Goal: Task Accomplishment & Management: Complete application form

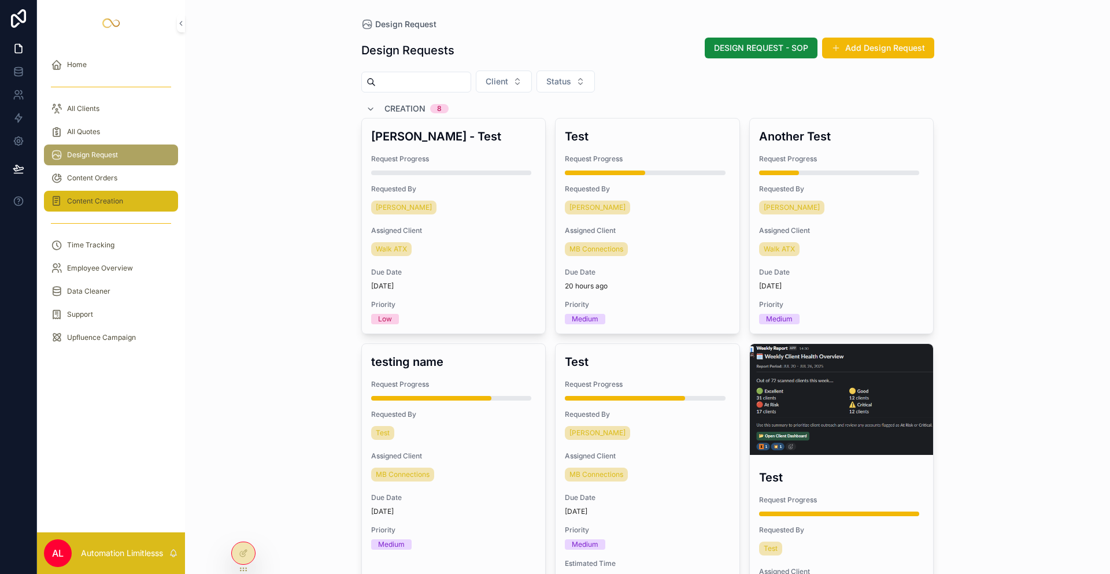
click at [147, 200] on div "Content Creation" at bounding box center [111, 201] width 120 height 18
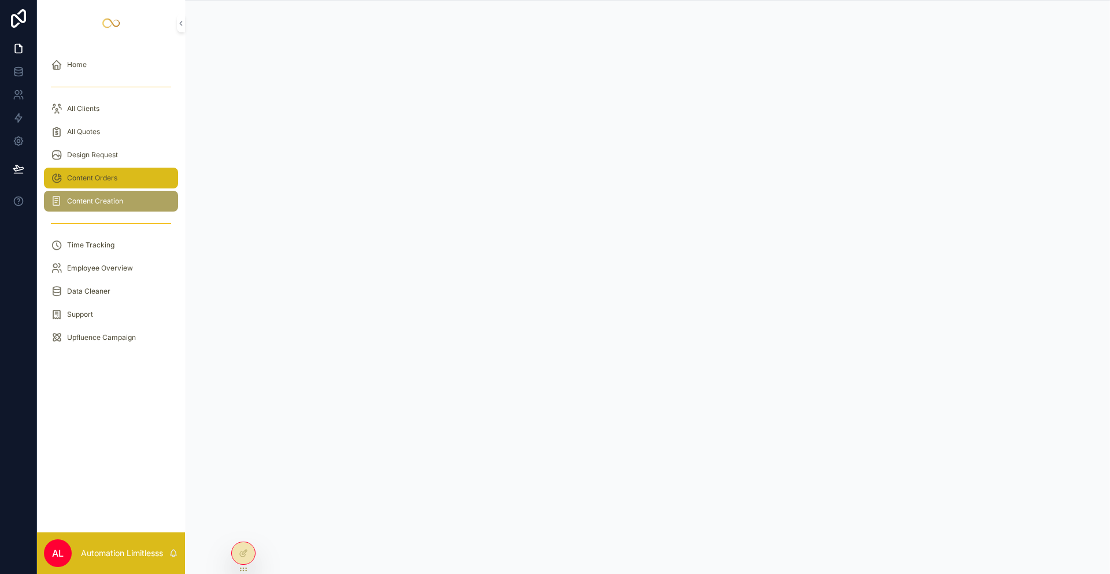
click at [65, 182] on div "Content Orders" at bounding box center [111, 178] width 120 height 18
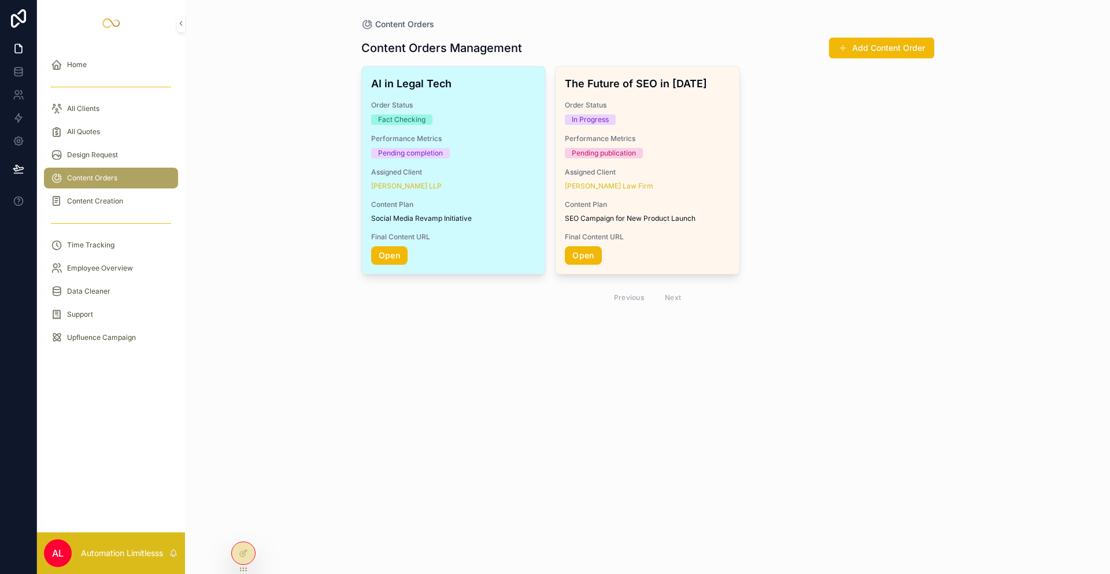
click at [484, 99] on div "AI in Legal Tech Order Status Fact Checking Performance Metrics Pending complet…" at bounding box center [454, 170] width 184 height 208
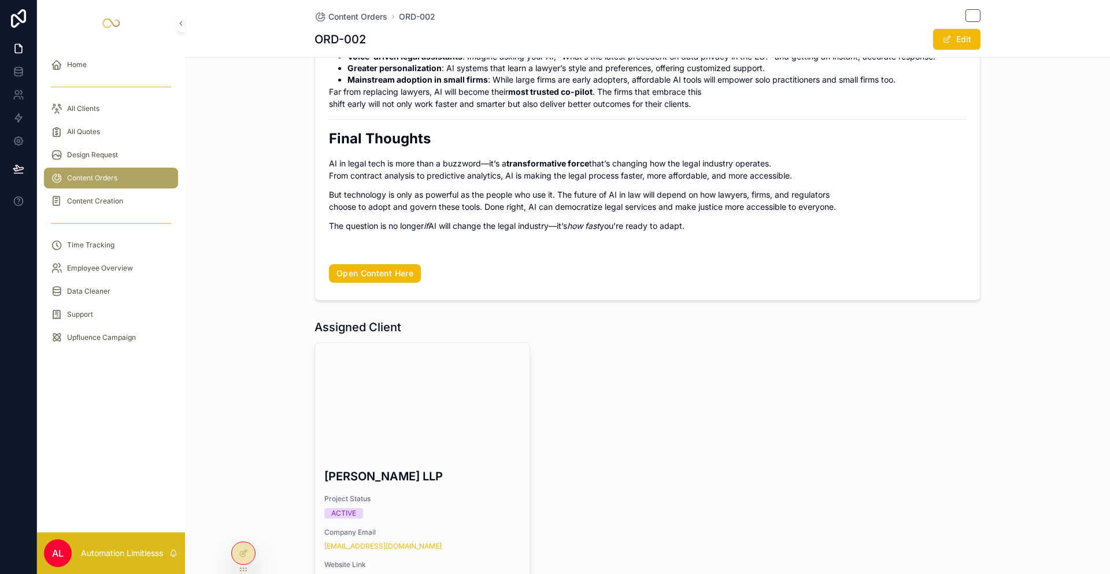
scroll to position [1214, 0]
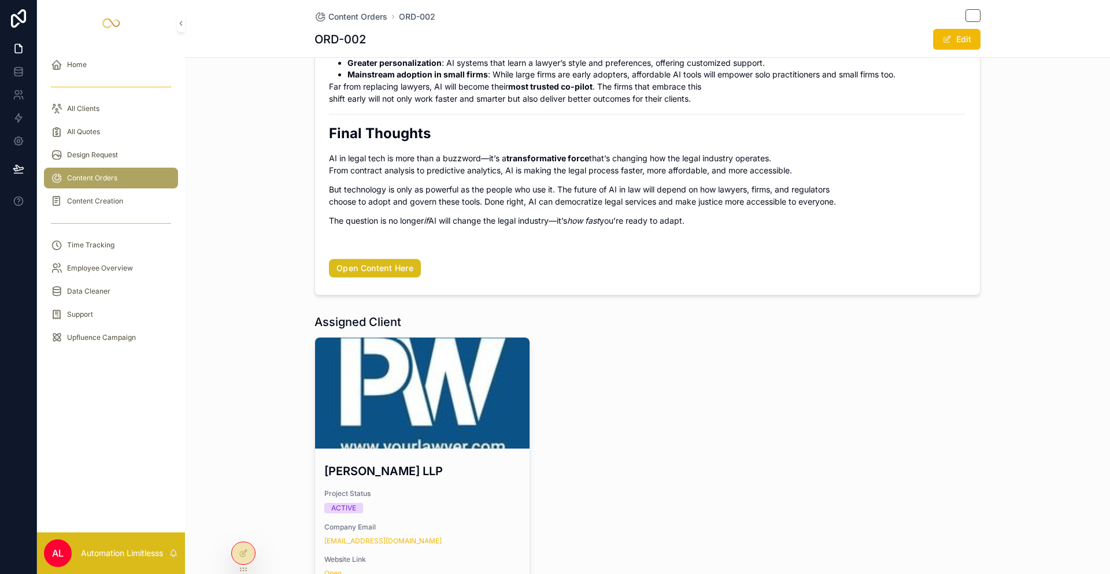
click at [381, 269] on link "Open Content Here" at bounding box center [375, 268] width 92 height 18
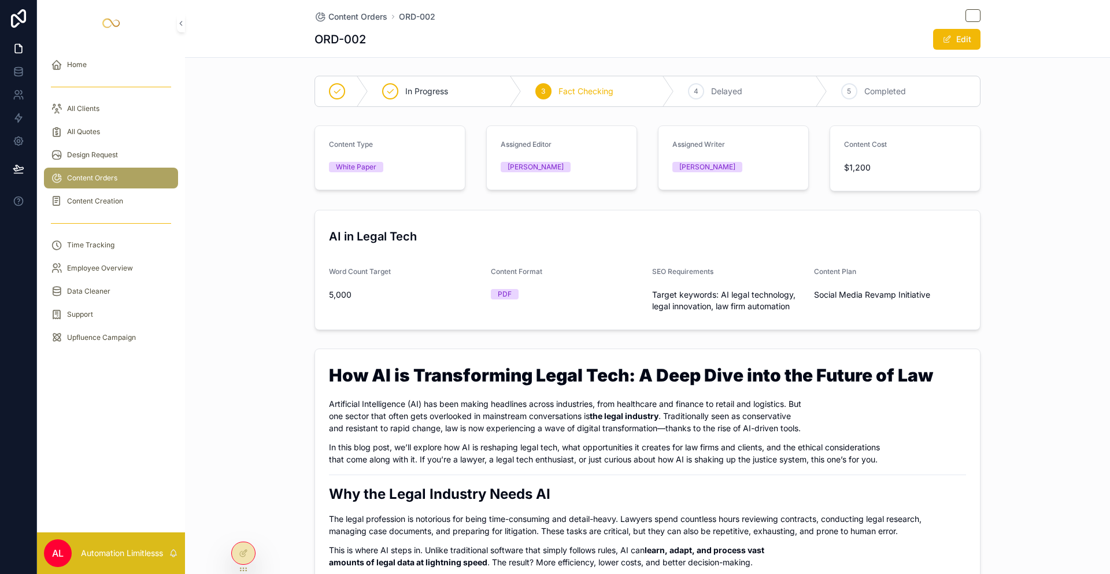
scroll to position [0, 0]
click at [242, 568] on icon at bounding box center [243, 569] width 9 height 9
click at [243, 560] on div at bounding box center [243, 553] width 23 height 22
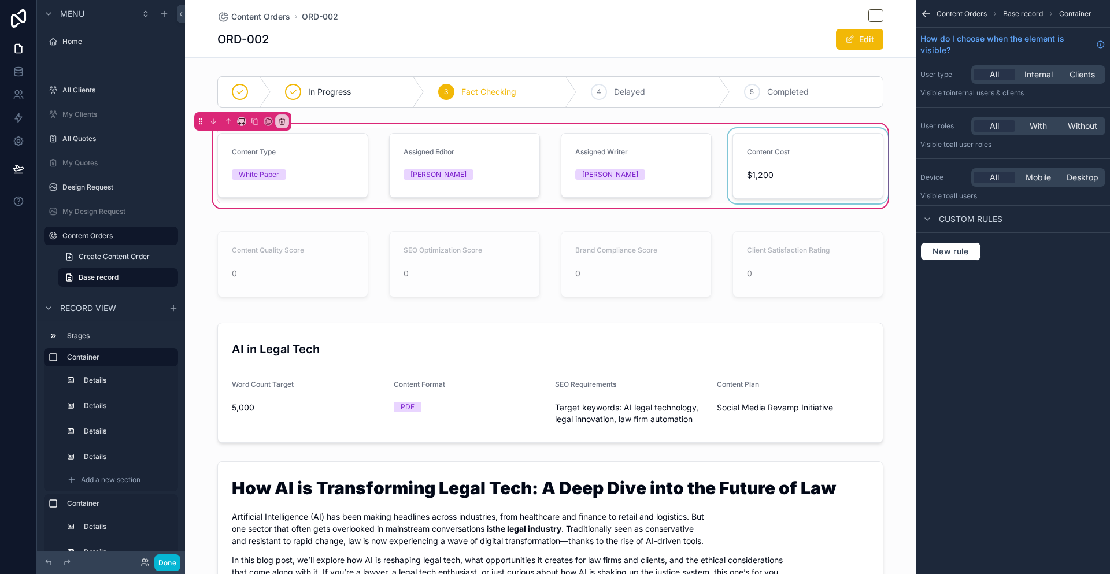
click at [855, 162] on div "scrollable content" at bounding box center [807, 165] width 165 height 75
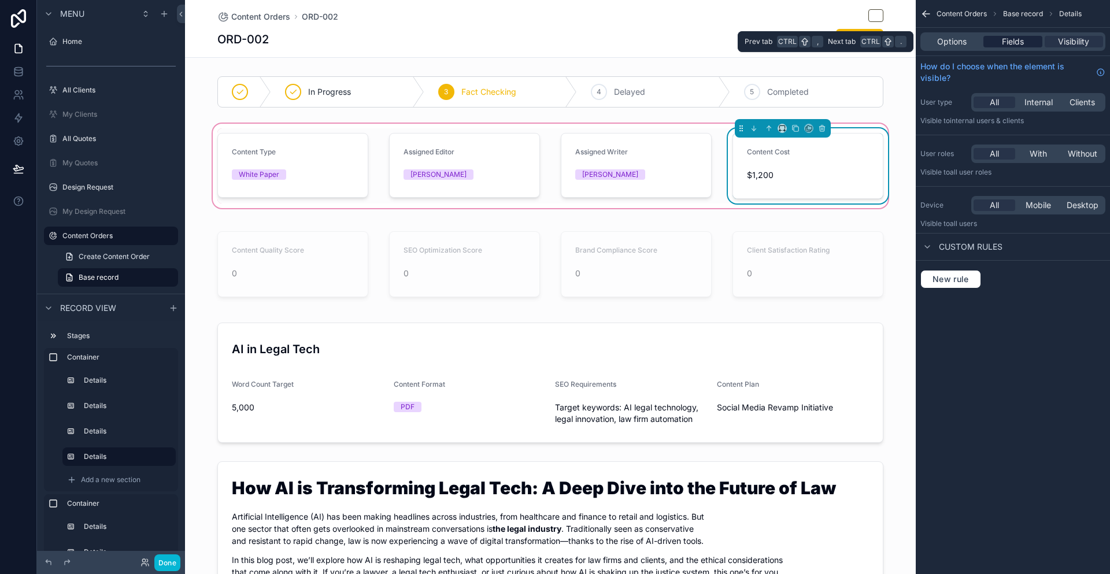
click at [1015, 46] on span "Fields" at bounding box center [1013, 42] width 22 height 12
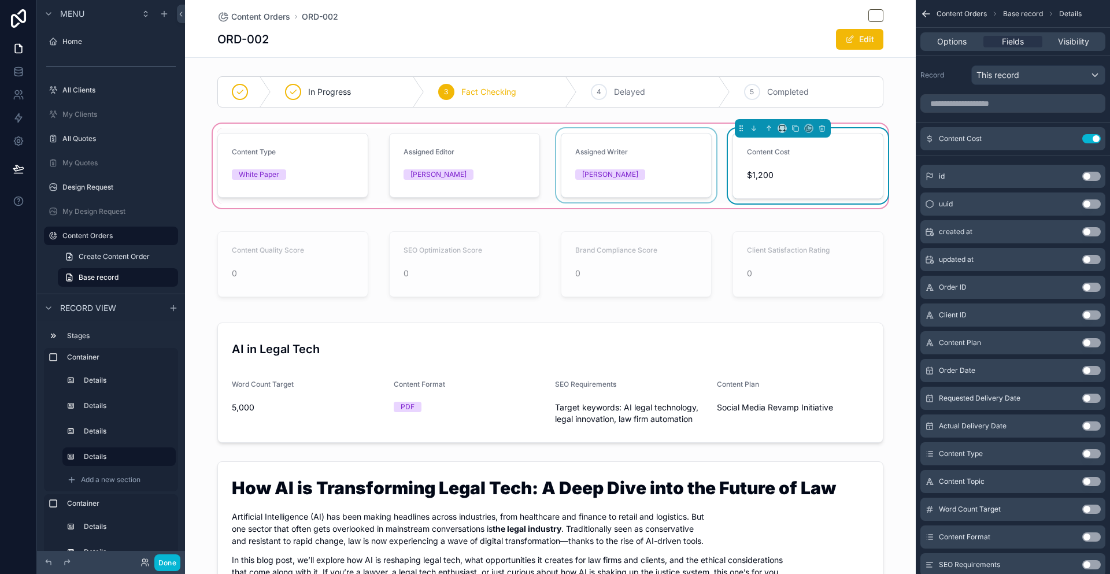
click at [585, 165] on div "scrollable content" at bounding box center [636, 165] width 165 height 75
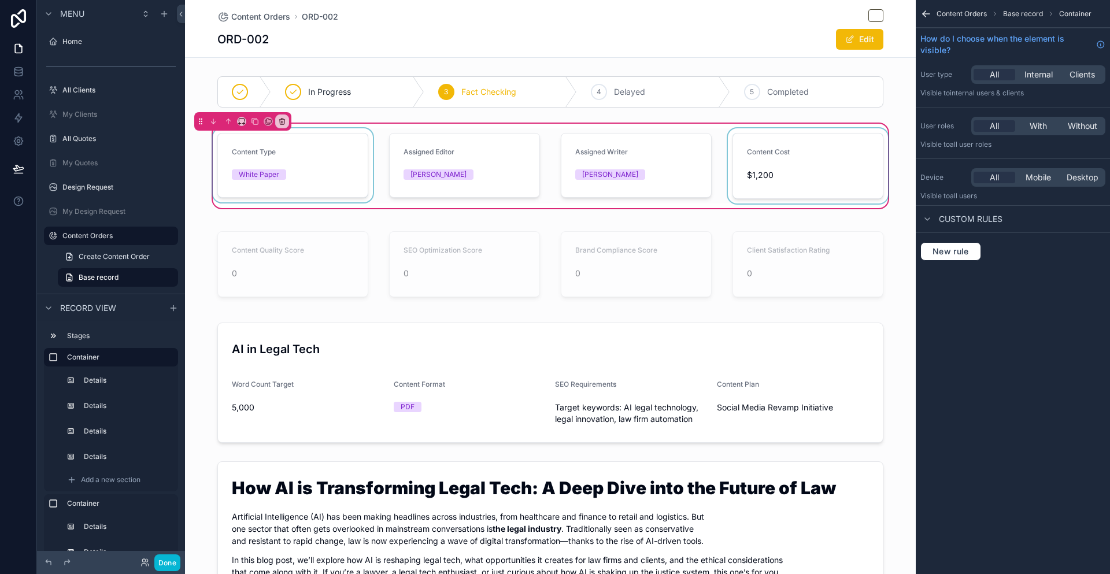
click at [307, 167] on div "scrollable content" at bounding box center [292, 165] width 165 height 75
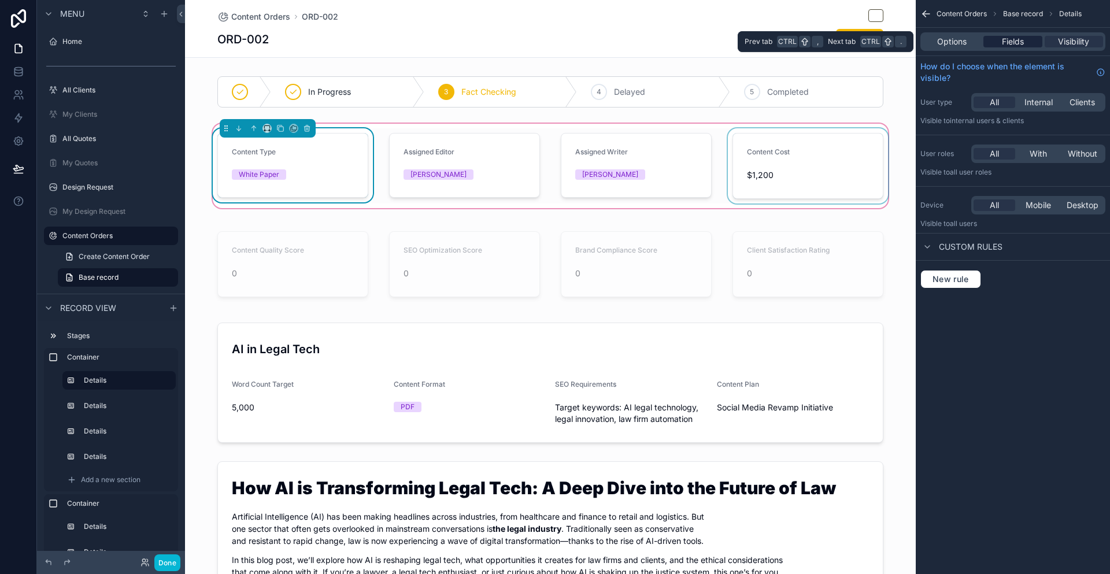
click at [1018, 42] on span "Fields" at bounding box center [1013, 42] width 22 height 12
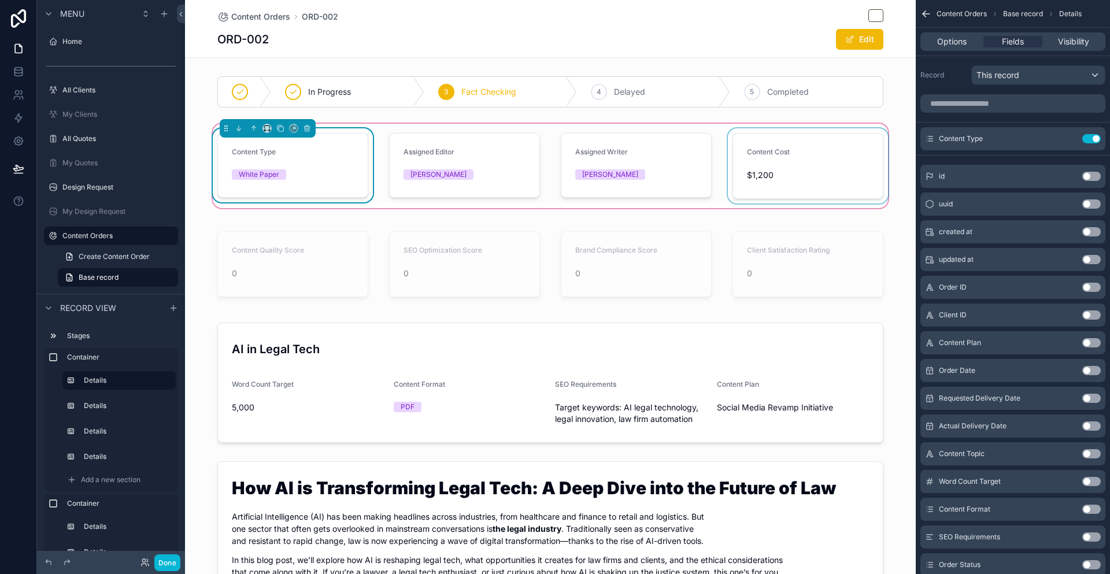
click at [752, 158] on div "scrollable content" at bounding box center [807, 165] width 165 height 75
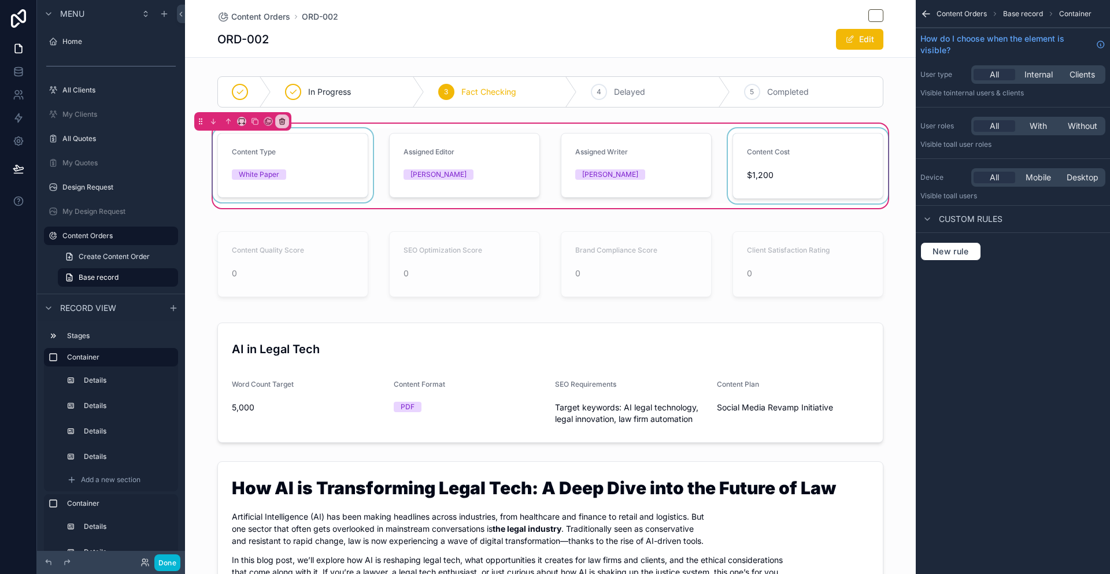
click at [836, 136] on div "scrollable content" at bounding box center [807, 165] width 165 height 75
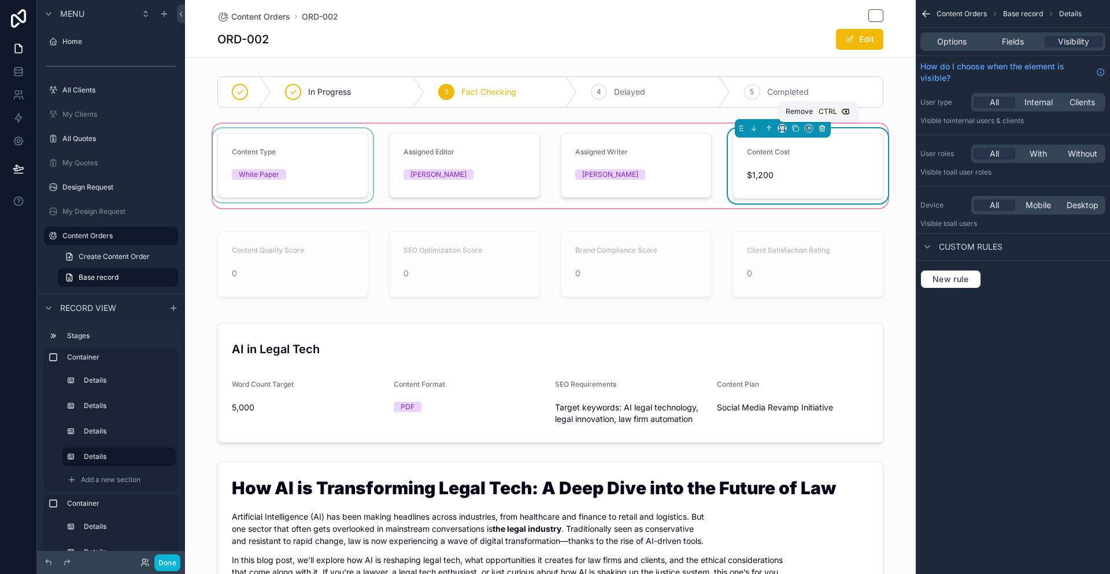
click at [818, 127] on icon "scrollable content" at bounding box center [822, 128] width 8 height 8
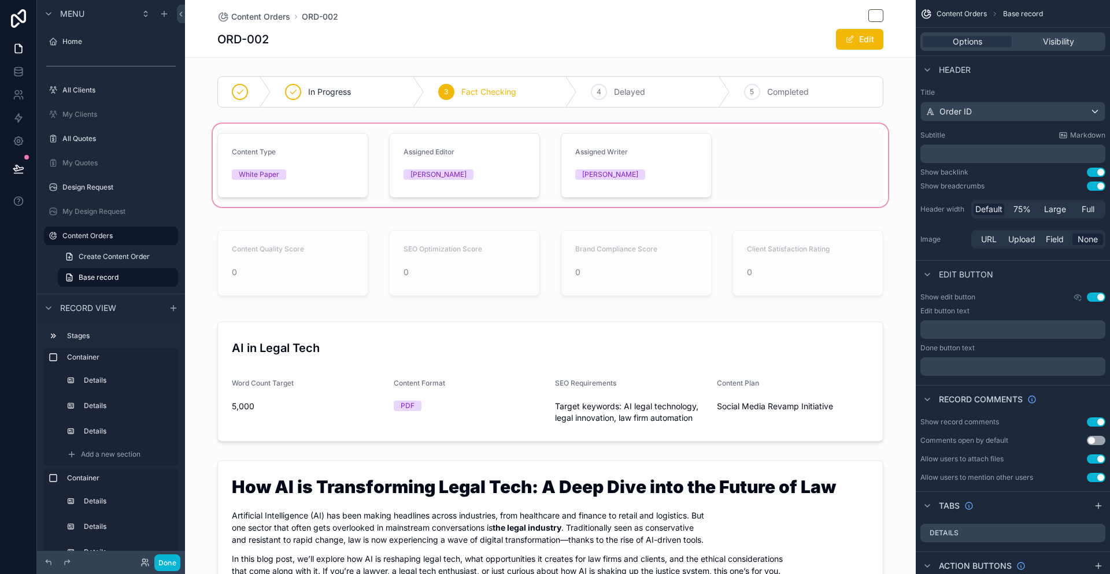
click at [737, 156] on div "scrollable content" at bounding box center [550, 165] width 731 height 88
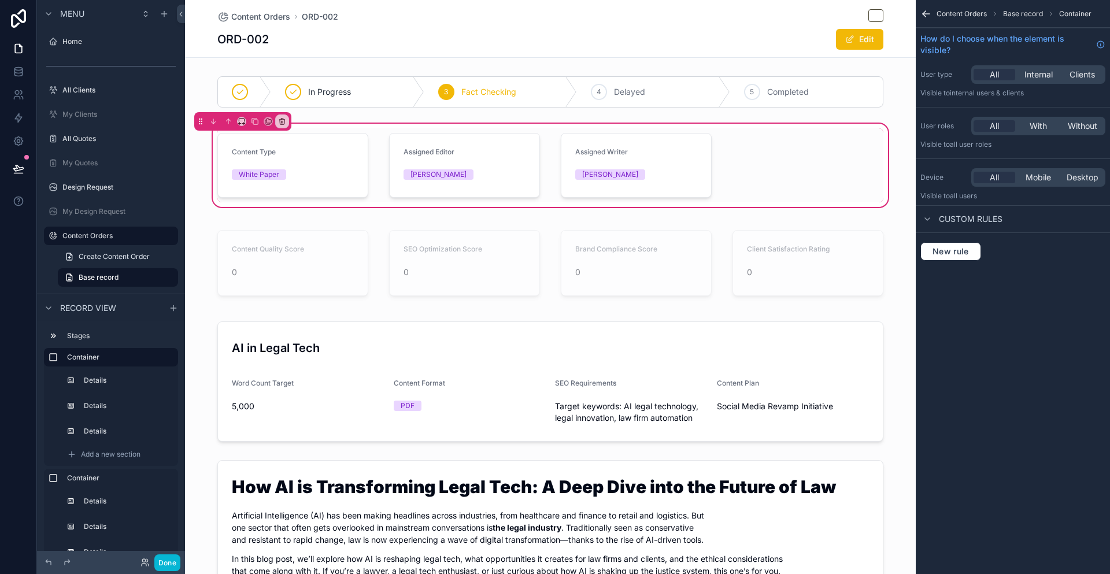
click at [682, 160] on div "scrollable content" at bounding box center [636, 165] width 165 height 74
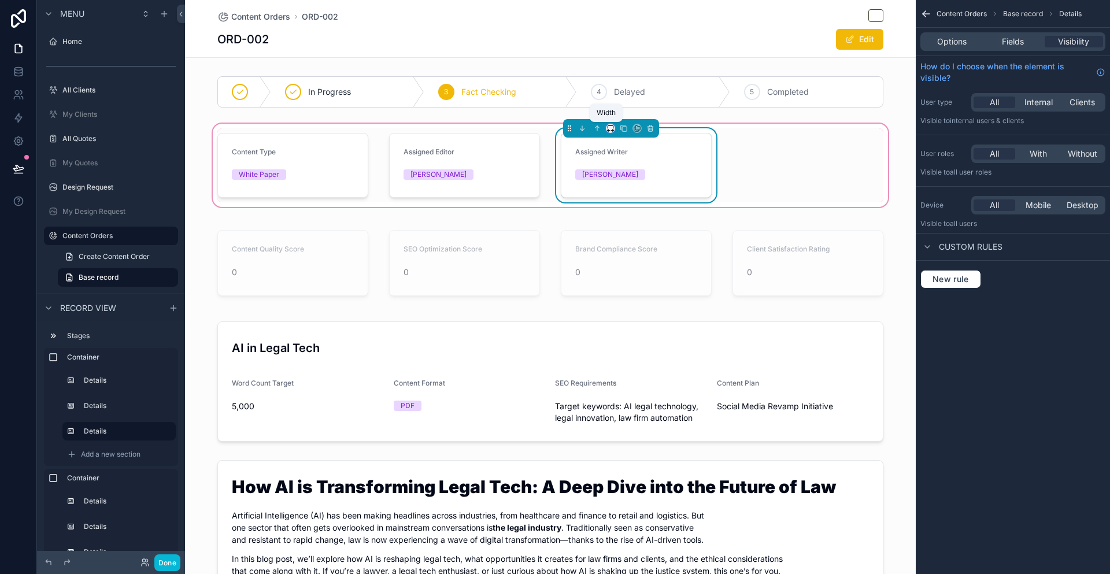
click at [609, 129] on icon "scrollable content" at bounding box center [610, 128] width 8 height 8
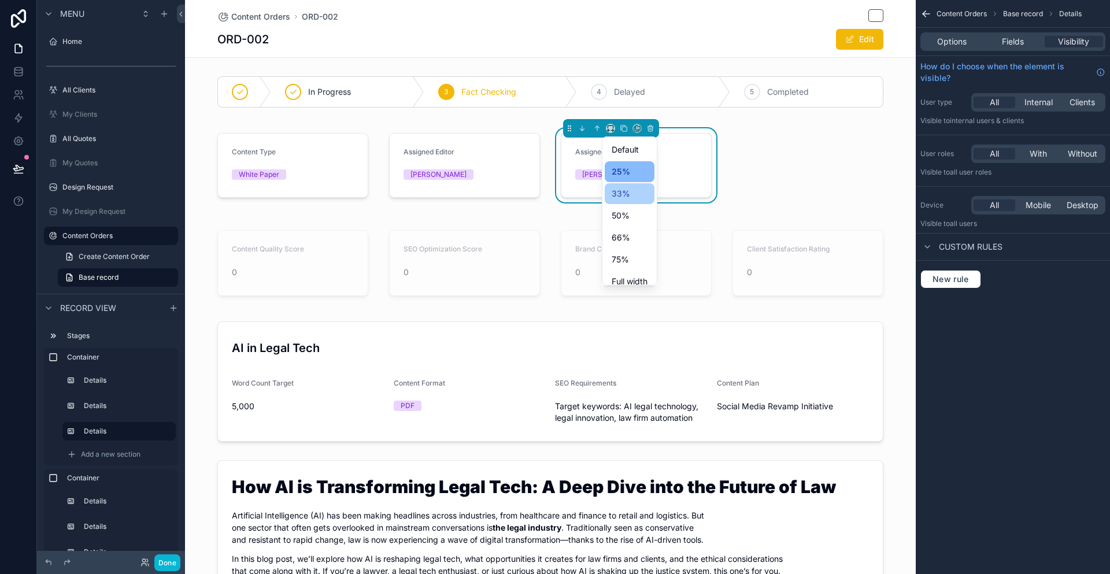
click at [624, 196] on span "33%" at bounding box center [621, 194] width 18 height 14
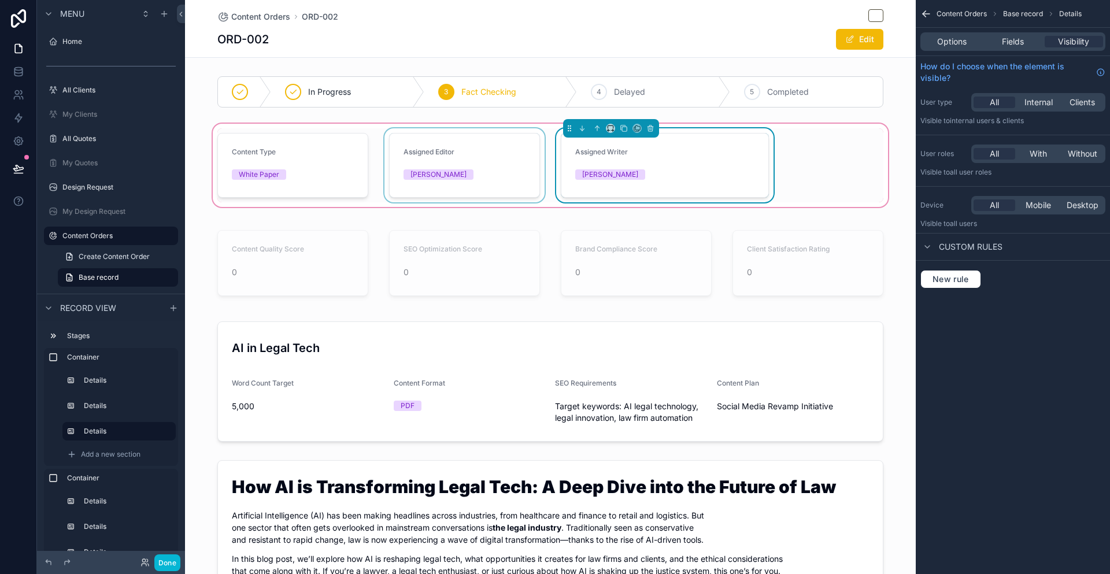
click at [505, 164] on div "scrollable content" at bounding box center [464, 165] width 165 height 74
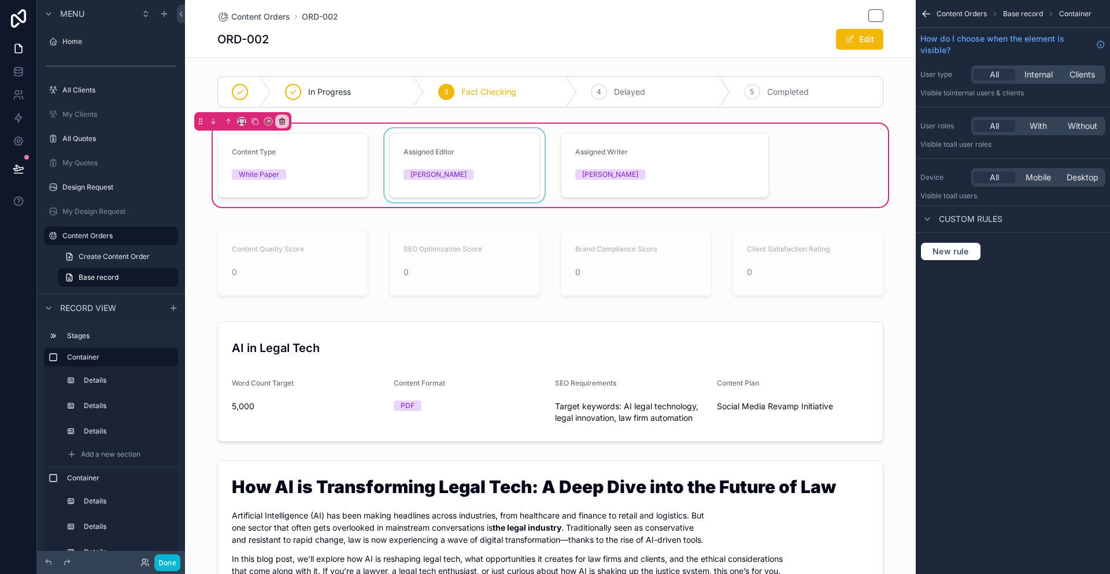
click at [412, 130] on div "scrollable content" at bounding box center [464, 165] width 165 height 74
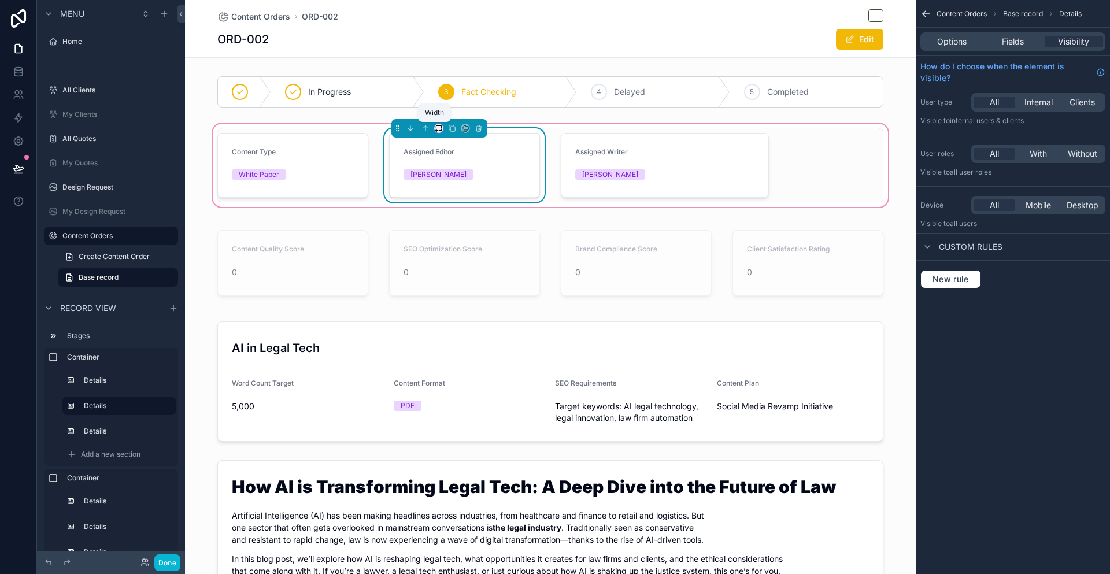
click at [435, 129] on icon "scrollable content" at bounding box center [439, 128] width 8 height 8
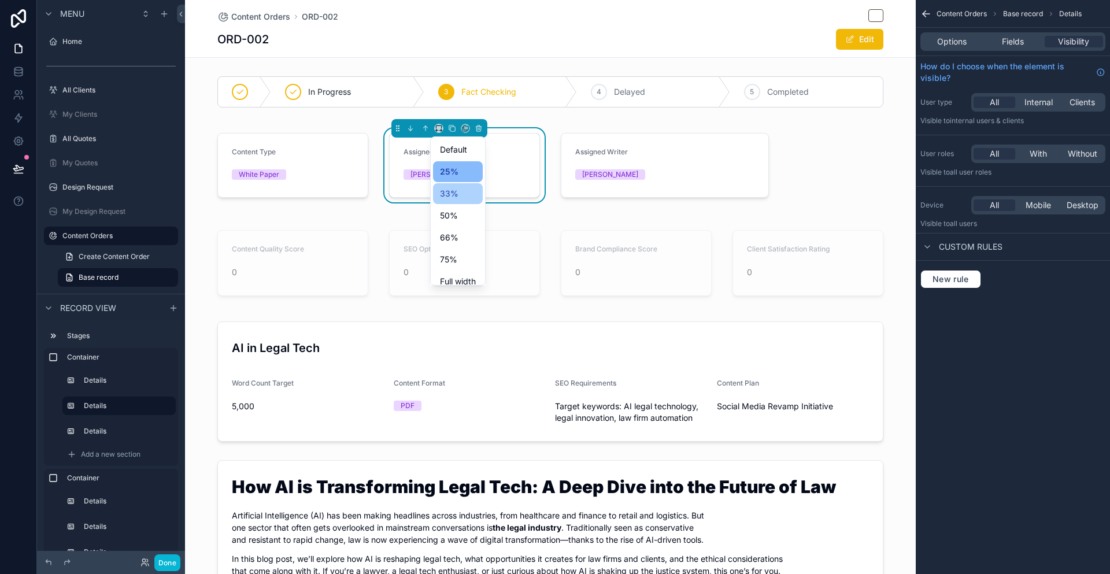
click at [445, 194] on span "33%" at bounding box center [449, 194] width 18 height 14
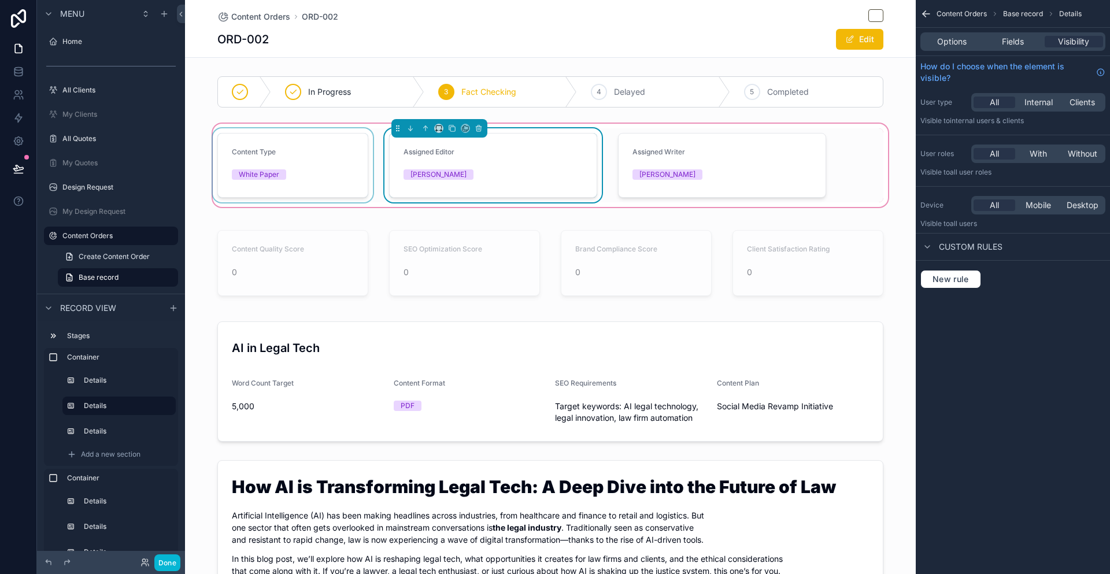
click at [326, 155] on div "scrollable content" at bounding box center [292, 165] width 165 height 74
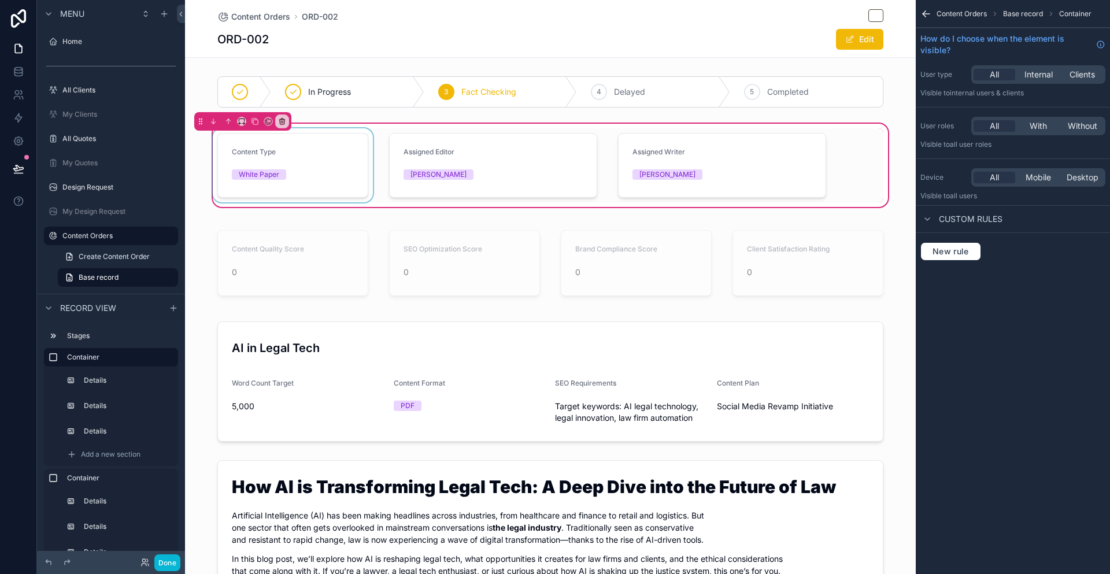
click at [326, 155] on div "scrollable content" at bounding box center [292, 165] width 165 height 74
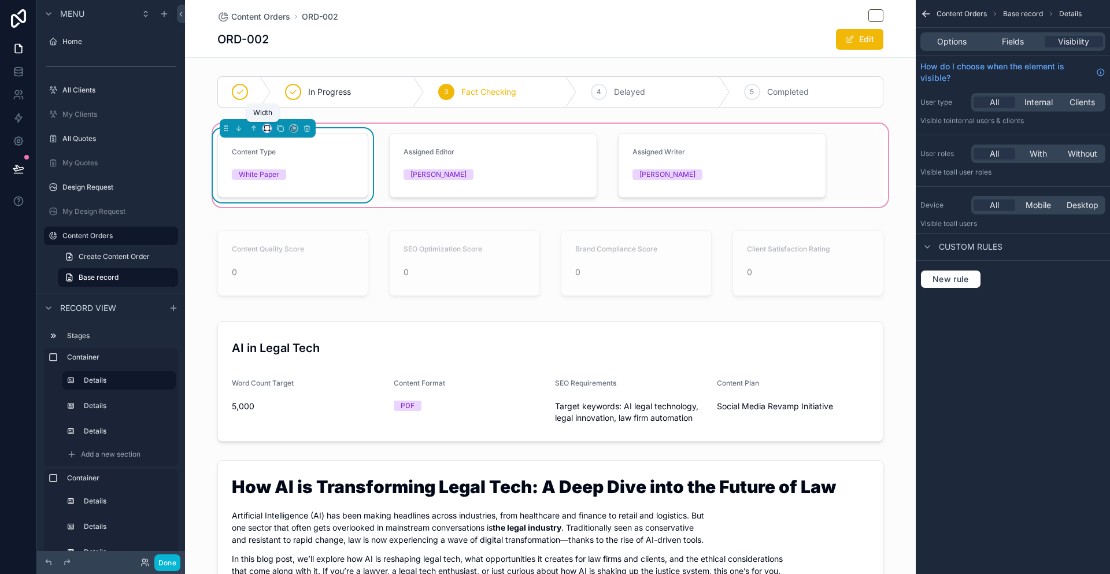
click at [266, 128] on icon "scrollable content" at bounding box center [267, 128] width 8 height 8
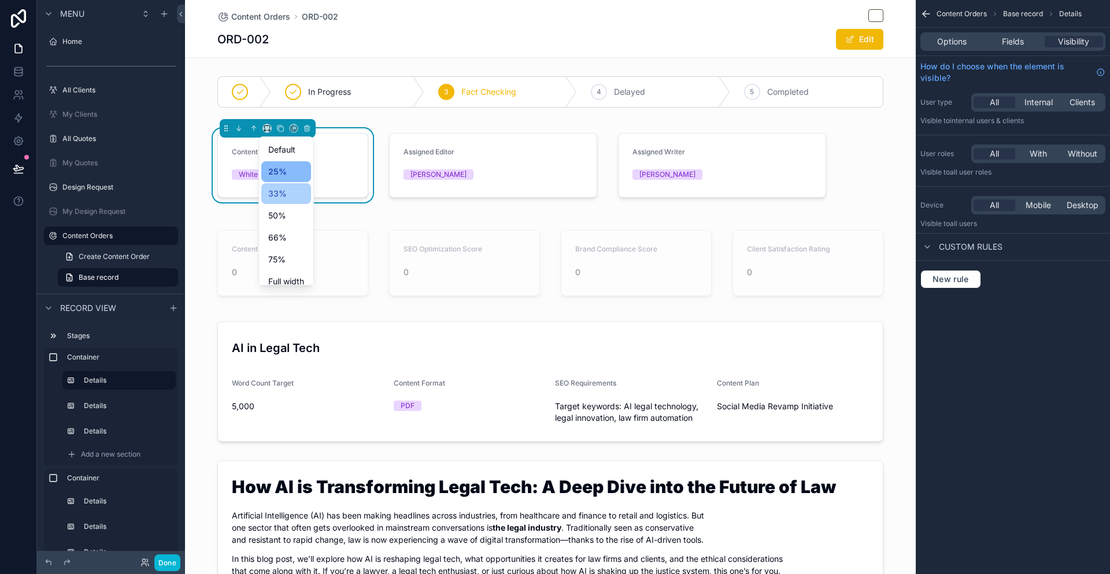
click at [292, 191] on div "33%" at bounding box center [286, 194] width 36 height 14
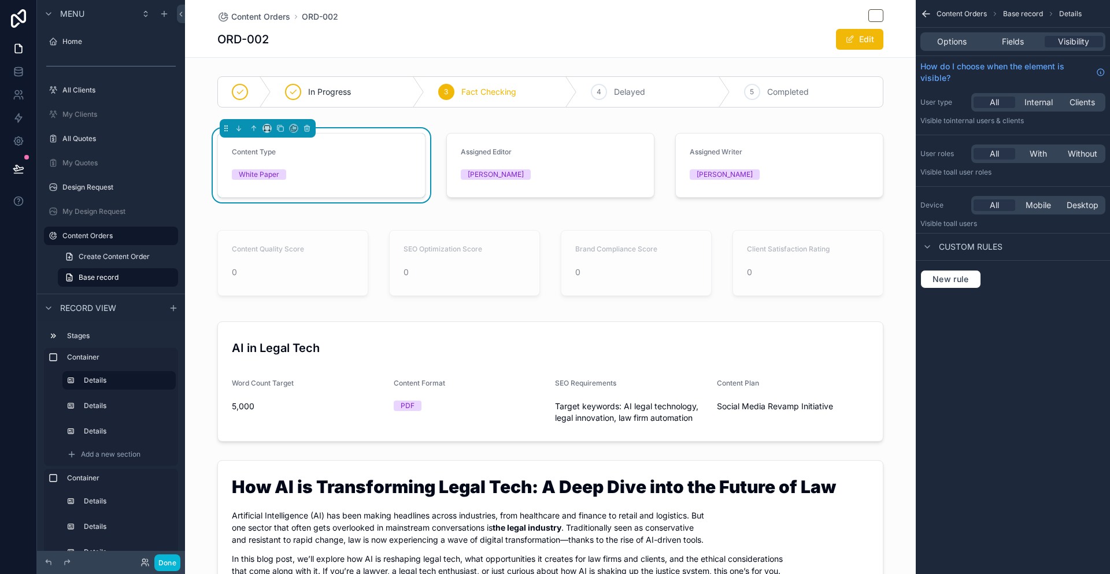
click at [905, 154] on div "Content Type White Paper Assigned Editor [PERSON_NAME] Assigned Writer [PERSON_…" at bounding box center [550, 165] width 731 height 88
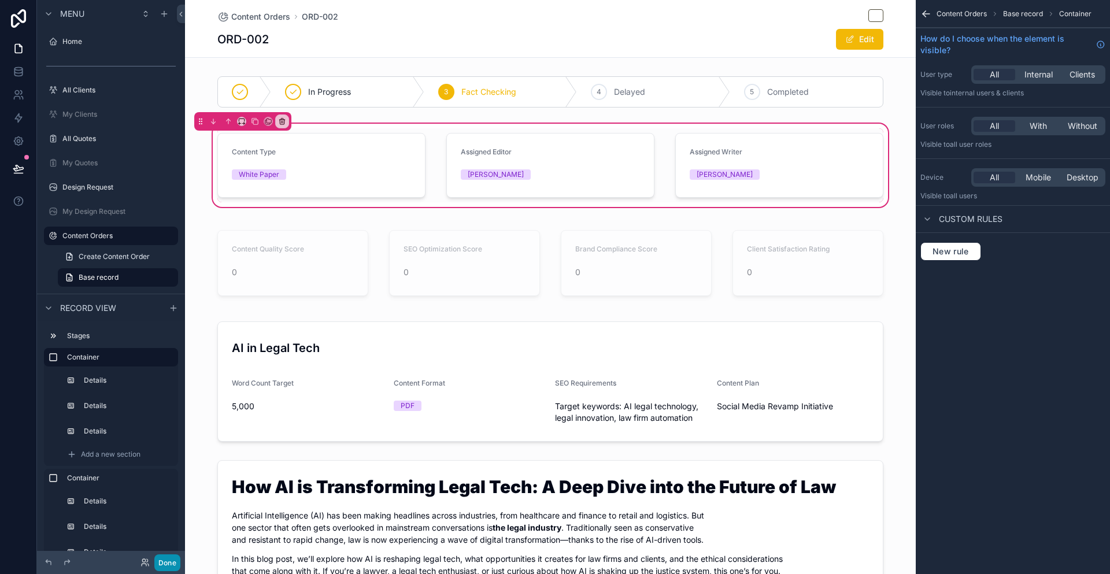
click at [167, 562] on button "Done" at bounding box center [167, 562] width 26 height 17
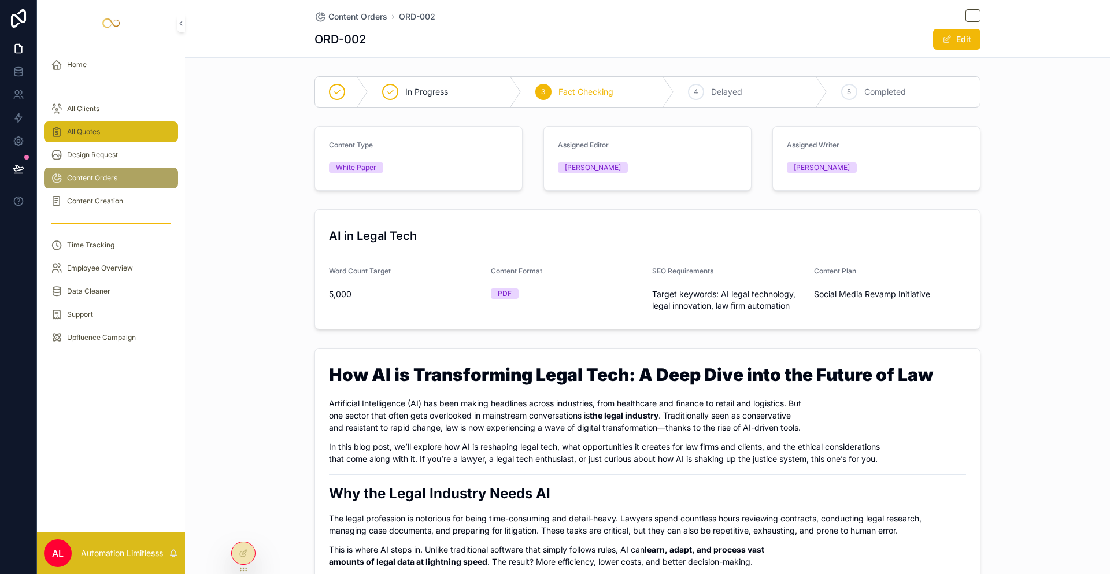
click at [110, 127] on div "All Quotes" at bounding box center [111, 132] width 120 height 18
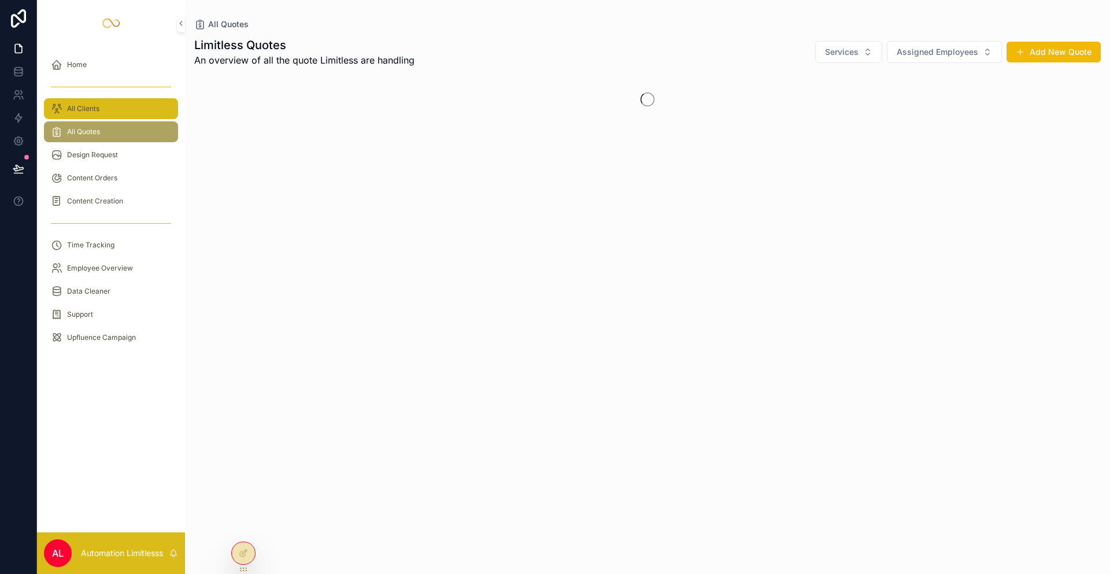
click at [119, 113] on div "All Clients" at bounding box center [111, 108] width 120 height 18
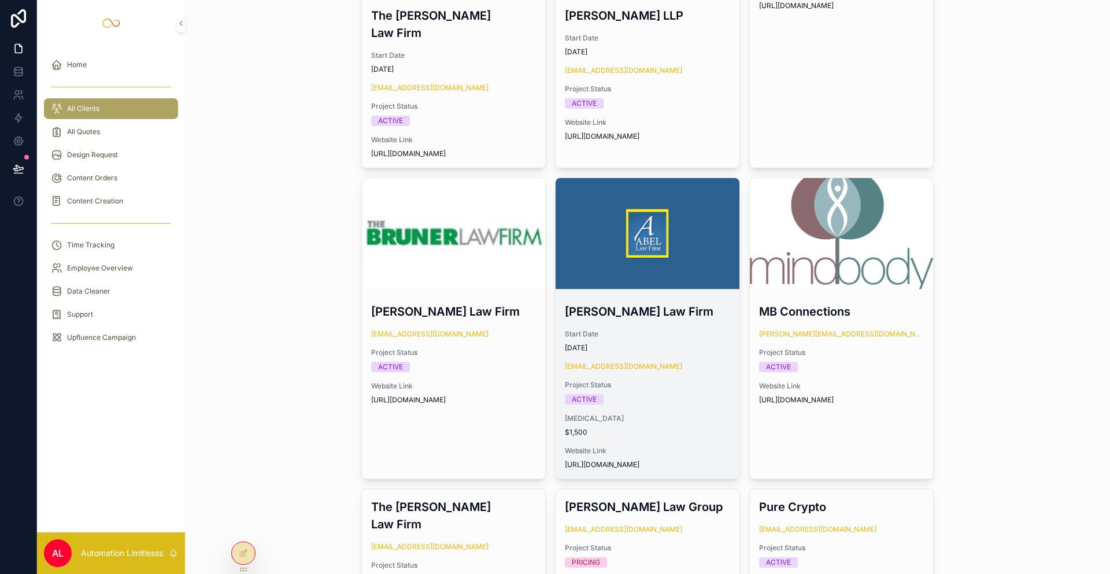
scroll to position [231, 0]
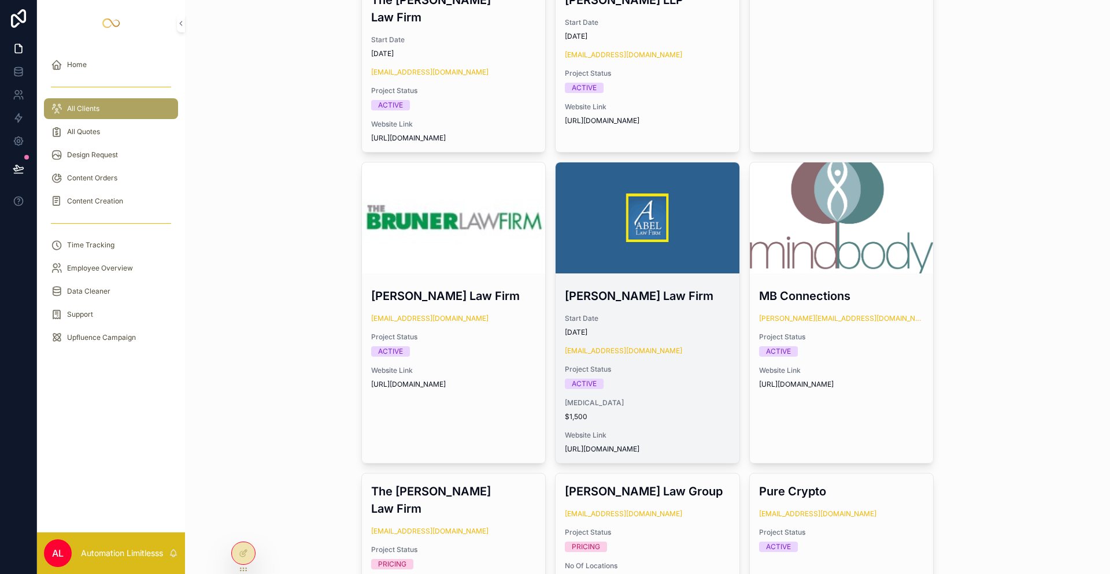
click at [636, 228] on div "scrollable content" at bounding box center [648, 217] width 184 height 111
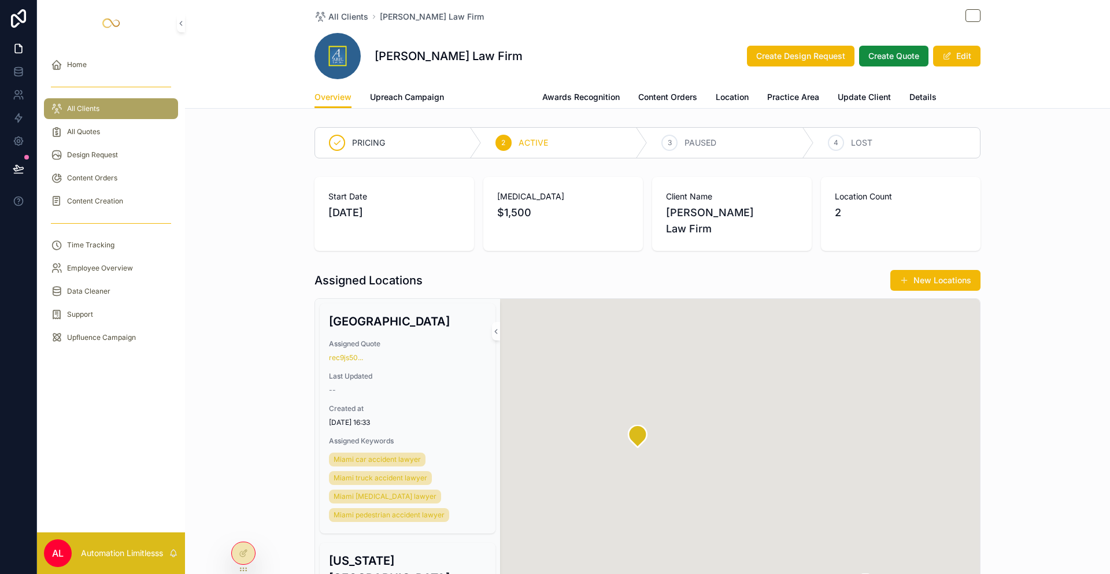
click at [493, 96] on span "Attorneys-Team" at bounding box center [492, 97] width 61 height 12
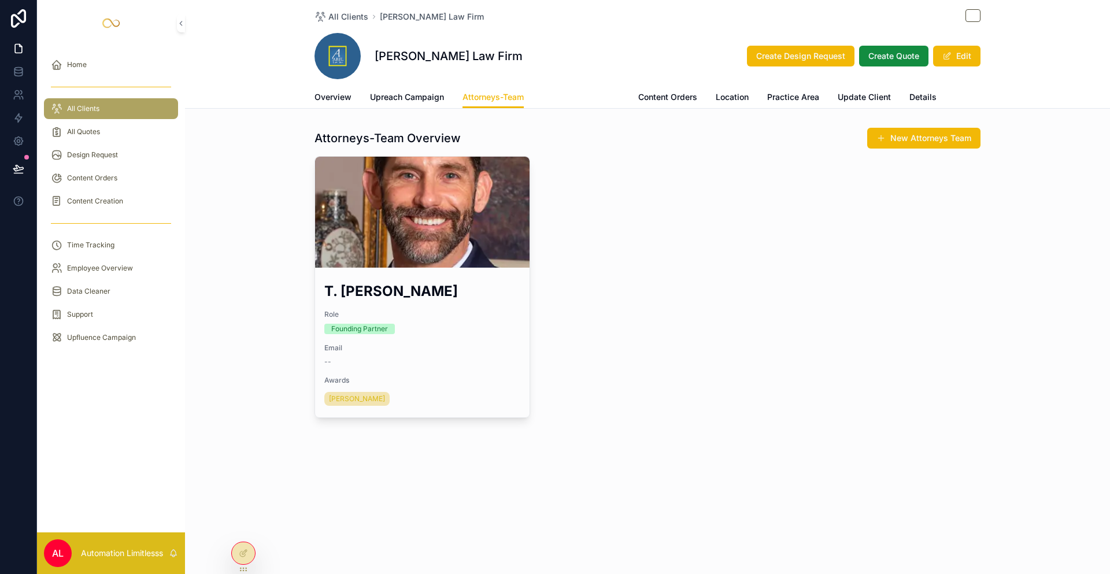
click at [609, 91] on span "Awards Recognition" at bounding box center [580, 97] width 77 height 12
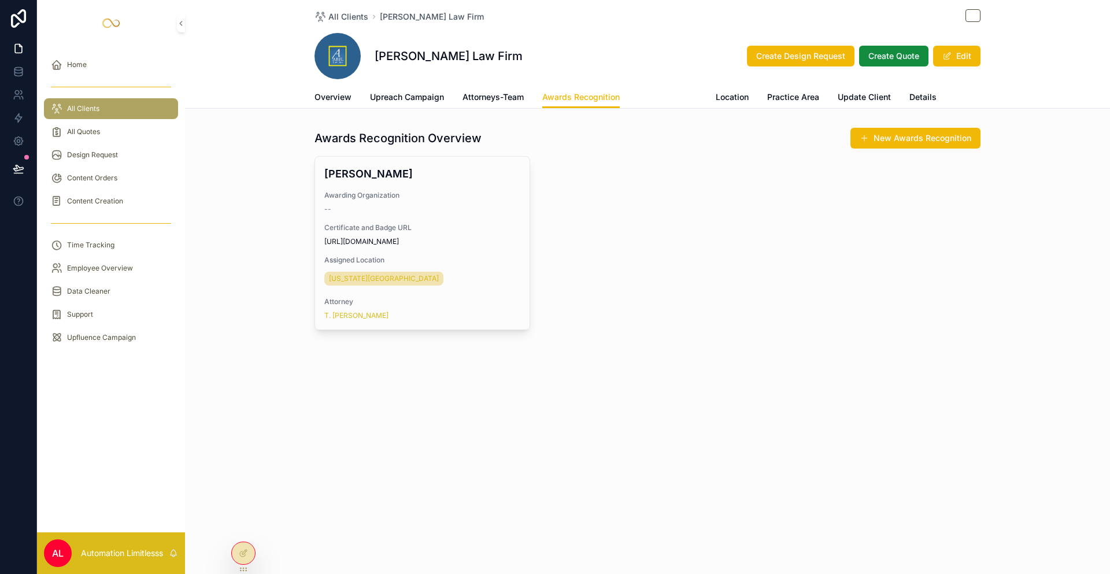
click at [688, 97] on span "Content Orders" at bounding box center [667, 97] width 59 height 12
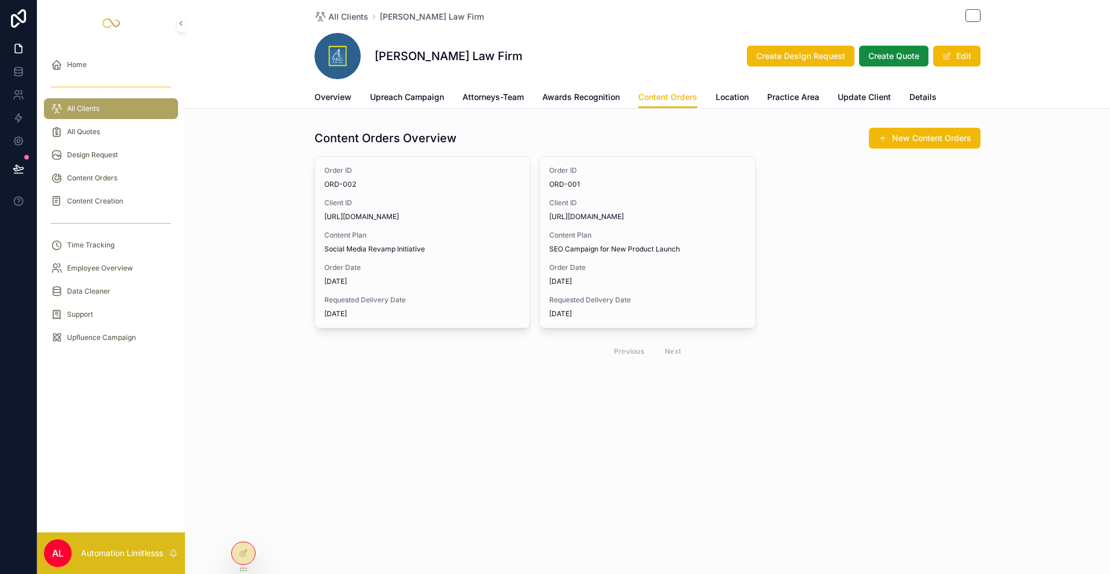
drag, startPoint x: 767, startPoint y: 288, endPoint x: 775, endPoint y: 288, distance: 8.1
click at [768, 288] on div "Order ID ORD-002 Client ID [URL][DOMAIN_NAME] Content Plan Social Media Revamp …" at bounding box center [647, 260] width 666 height 209
click at [802, 95] on span "Practice Area" at bounding box center [793, 97] width 52 height 12
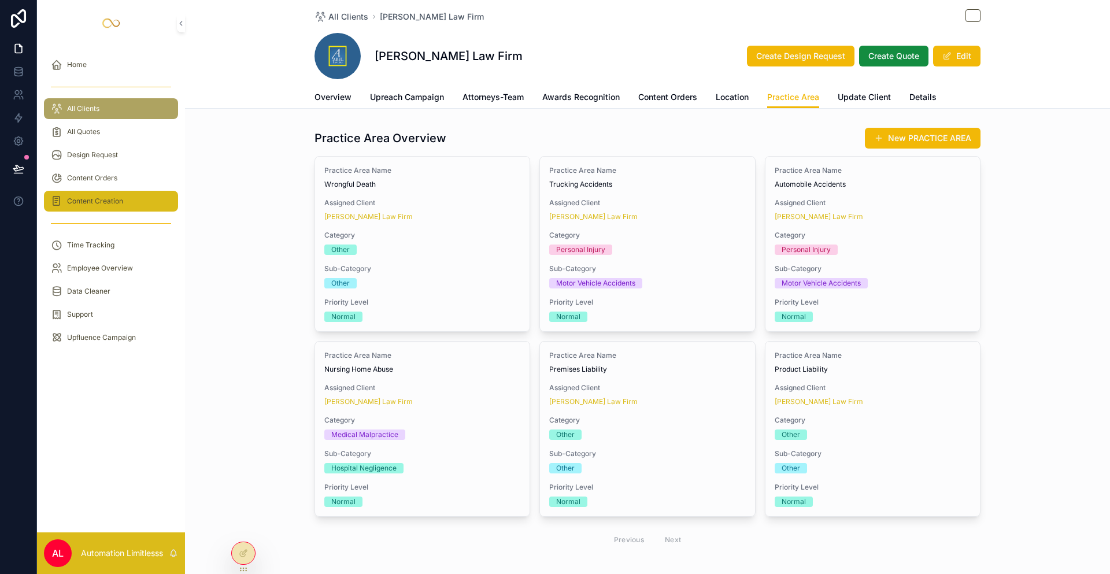
click at [141, 193] on div "Content Creation" at bounding box center [111, 201] width 120 height 18
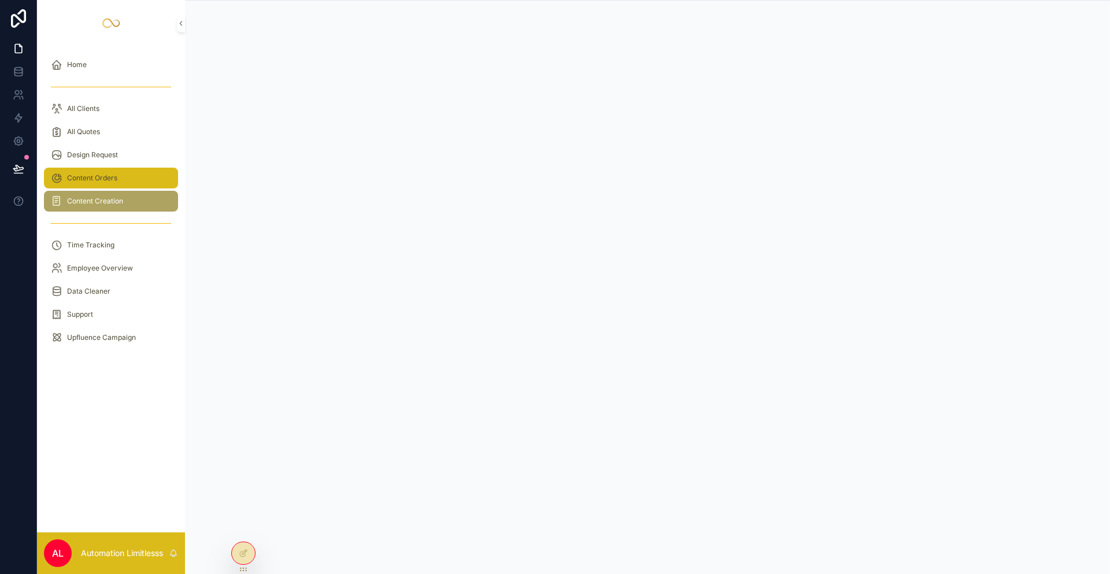
click at [132, 180] on div "Content Orders" at bounding box center [111, 178] width 120 height 18
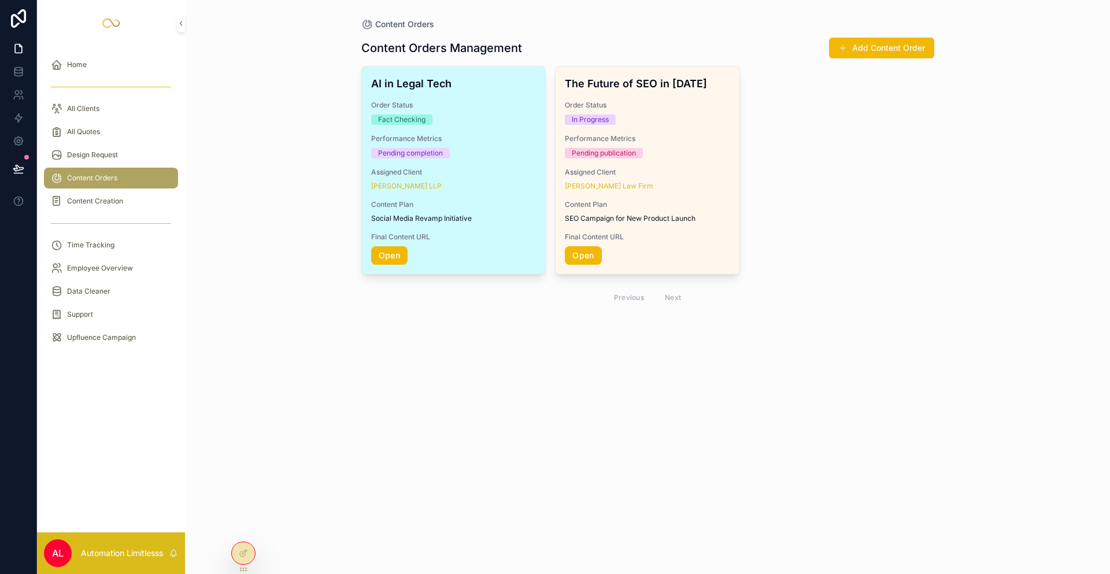
click at [505, 150] on div "Pending completion" at bounding box center [453, 153] width 165 height 10
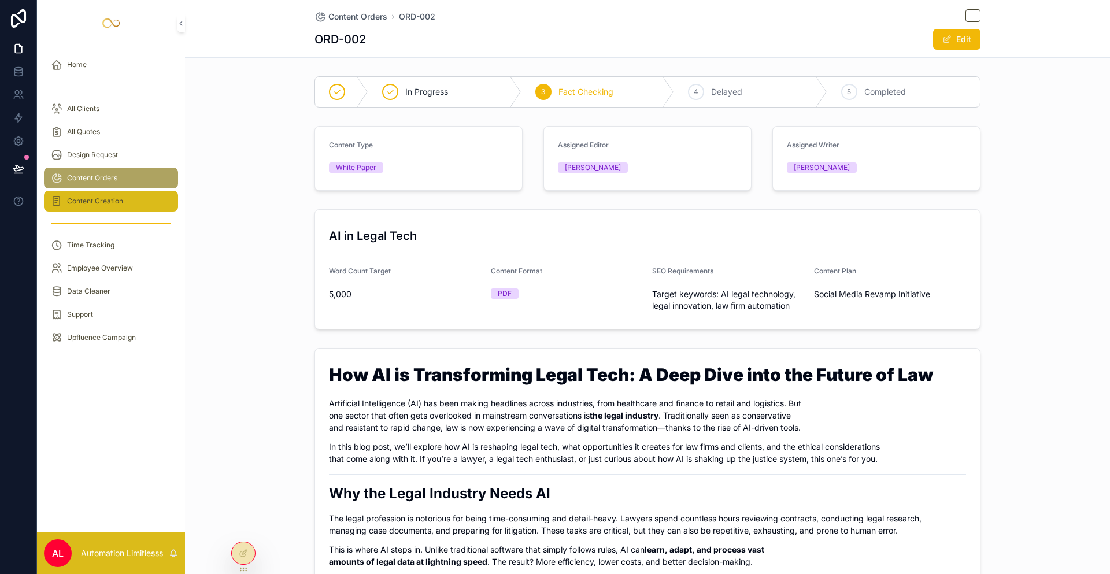
click at [138, 200] on div "Content Creation" at bounding box center [111, 201] width 120 height 18
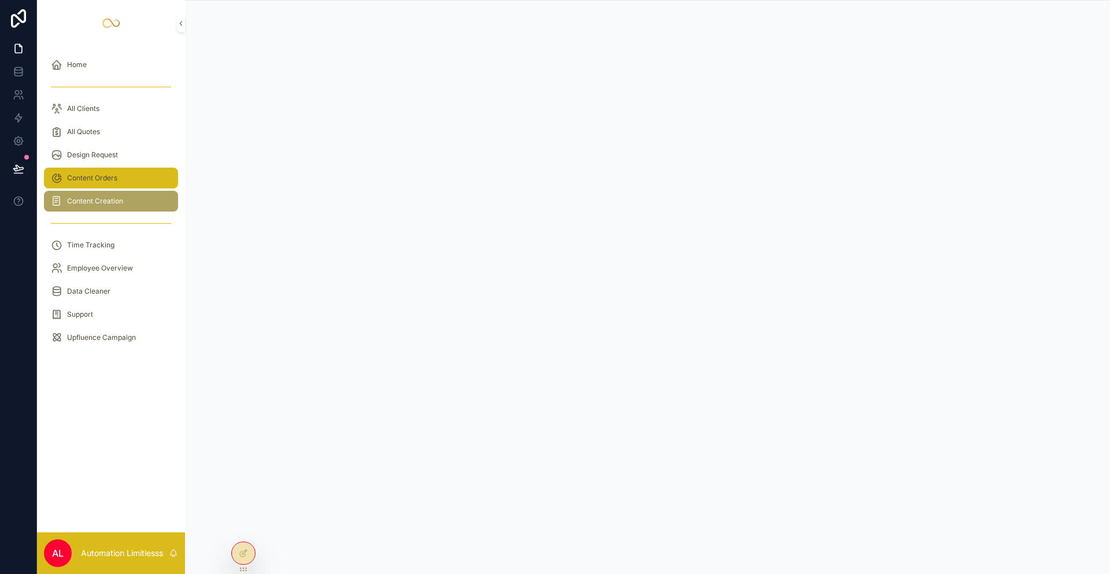
click at [141, 175] on div "Content Orders" at bounding box center [111, 178] width 120 height 18
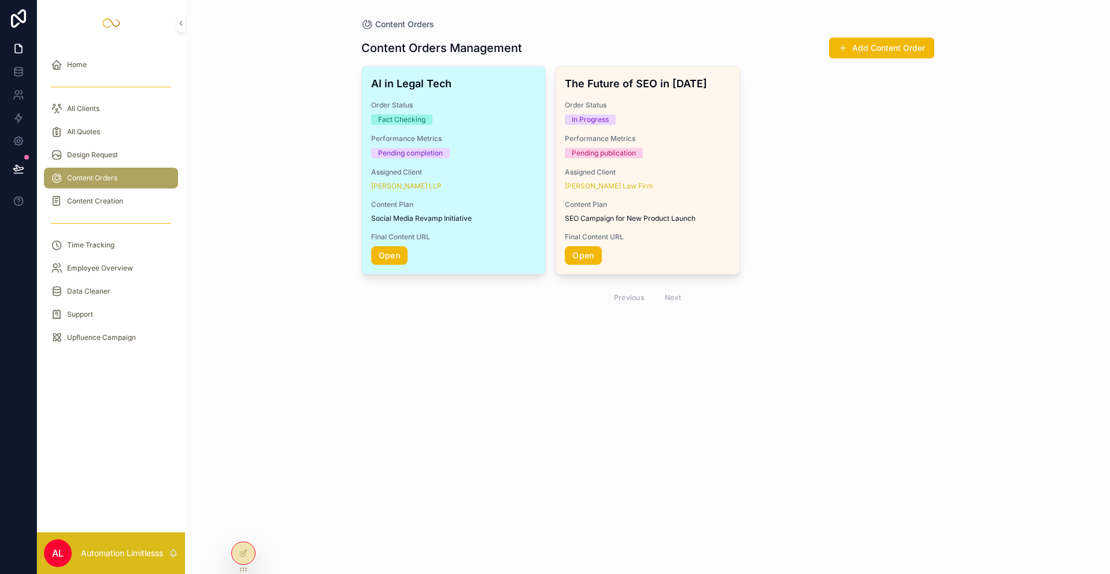
click at [434, 118] on div "Fact Checking" at bounding box center [453, 119] width 165 height 10
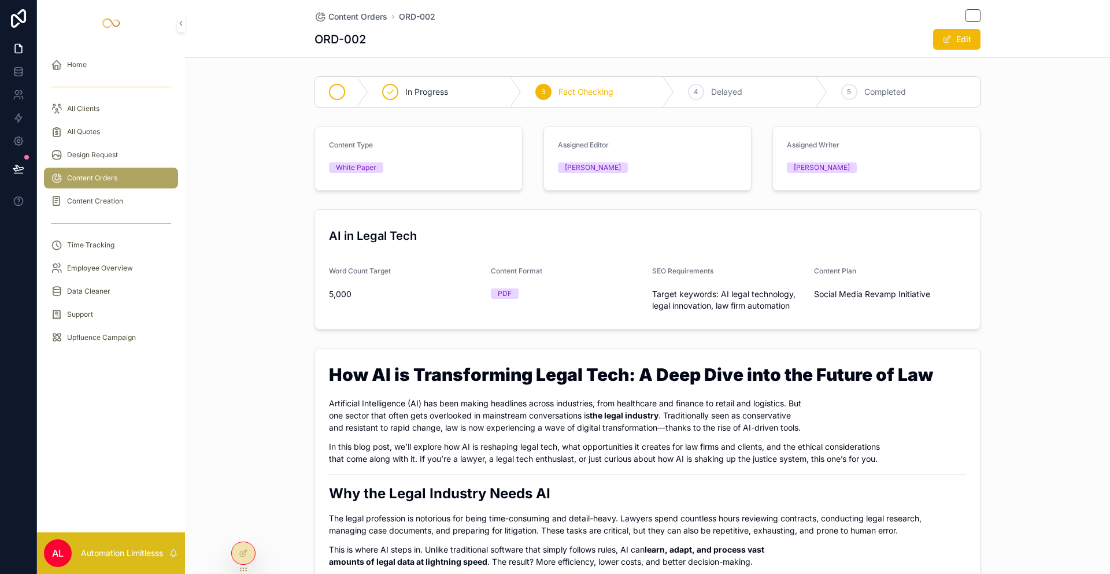
click at [345, 91] on div "scrollable content" at bounding box center [341, 92] width 53 height 30
click at [505, 95] on span "In Progress" at bounding box center [506, 92] width 43 height 12
click at [623, 102] on div "3 Fact Checking" at bounding box center [647, 92] width 133 height 30
click at [99, 110] on span "All Clients" at bounding box center [83, 108] width 32 height 9
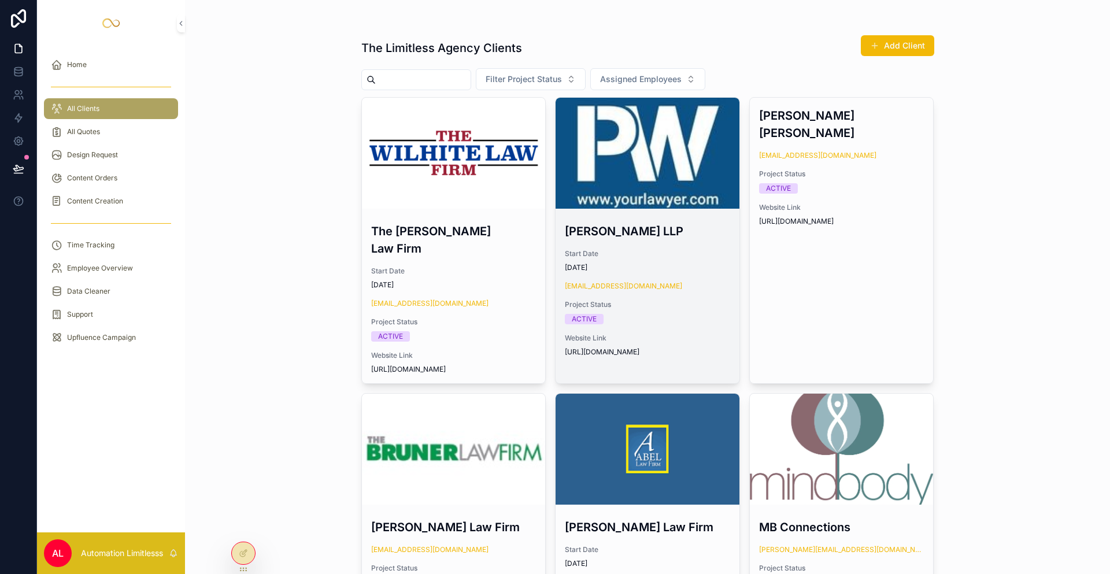
click at [631, 172] on div "scrollable content" at bounding box center [648, 153] width 184 height 111
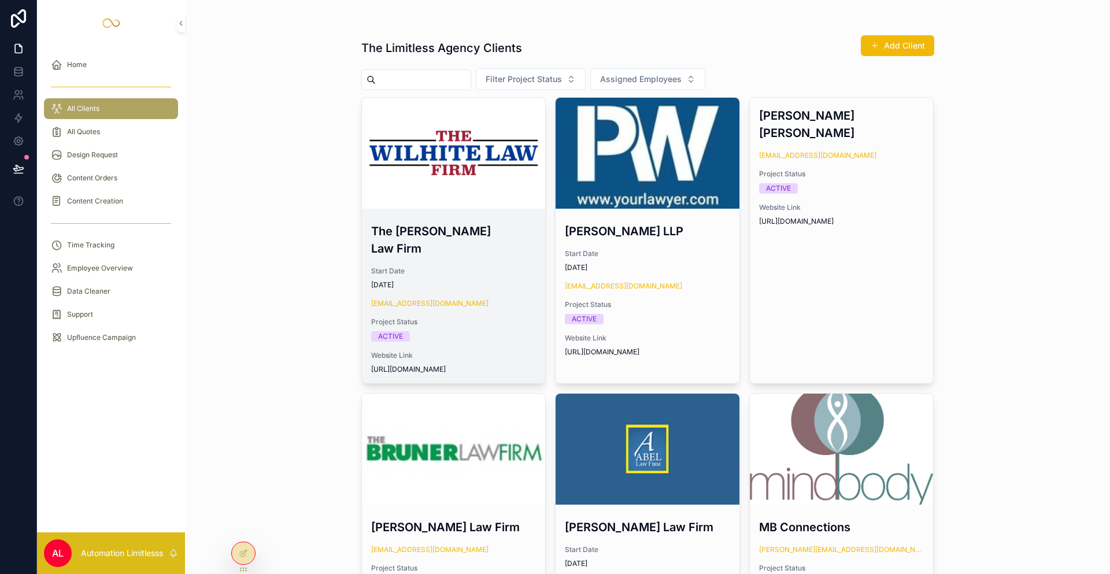
click at [447, 150] on div "scrollable content" at bounding box center [454, 153] width 184 height 14
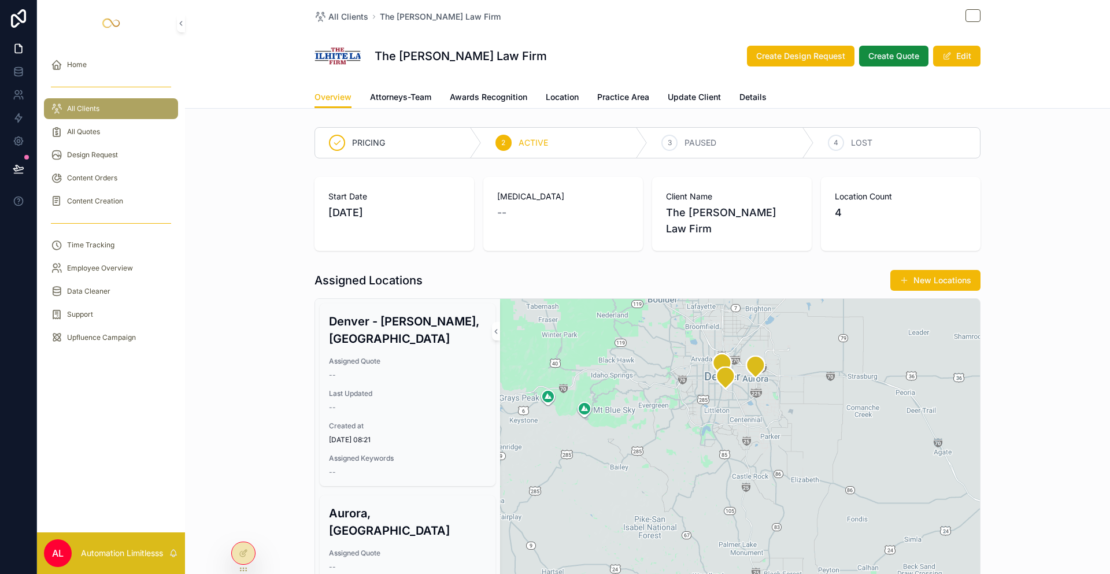
click at [554, 43] on div "The [PERSON_NAME] Law Firm Create Design Request Create Quote Edit" at bounding box center [647, 56] width 666 height 46
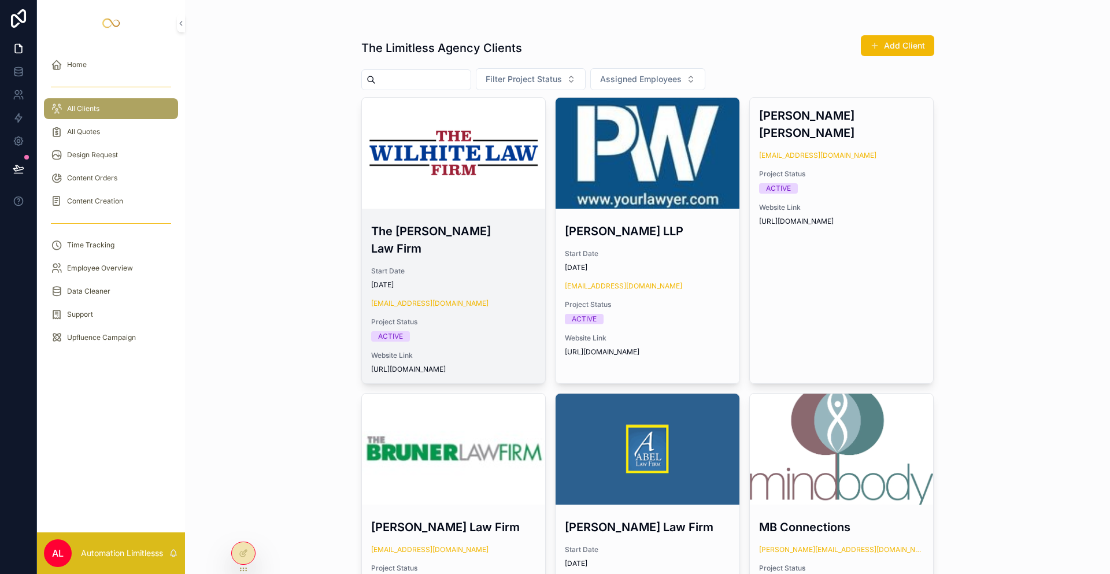
click at [486, 150] on div "scrollable content" at bounding box center [454, 153] width 184 height 14
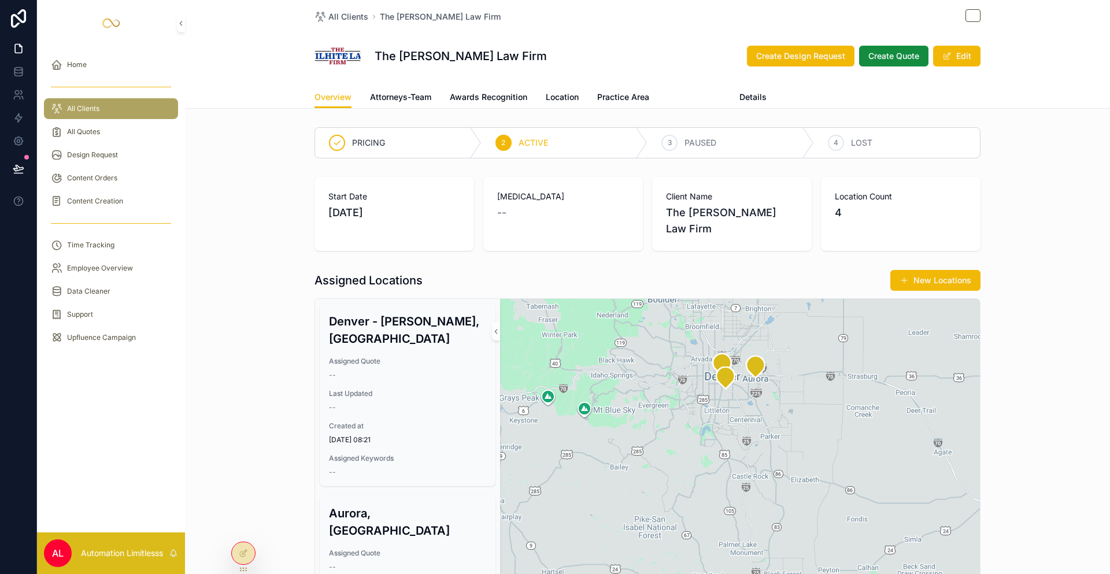
click at [698, 102] on span "Update Client" at bounding box center [694, 97] width 53 height 12
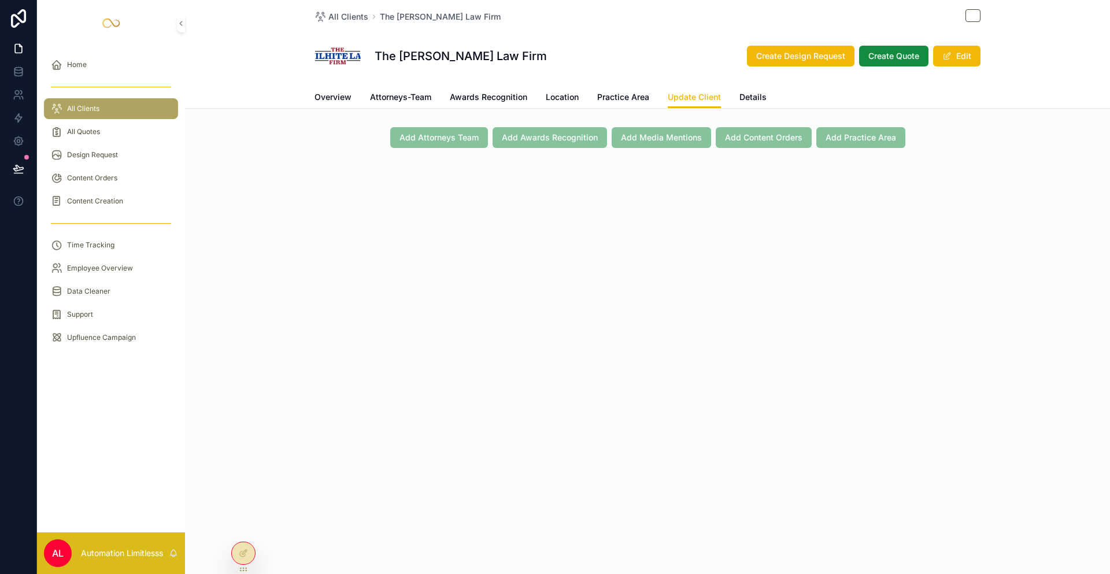
click at [834, 132] on span "Add Practice Area" at bounding box center [860, 137] width 89 height 12
click at [493, 95] on span "Awards Recognition" at bounding box center [488, 97] width 77 height 12
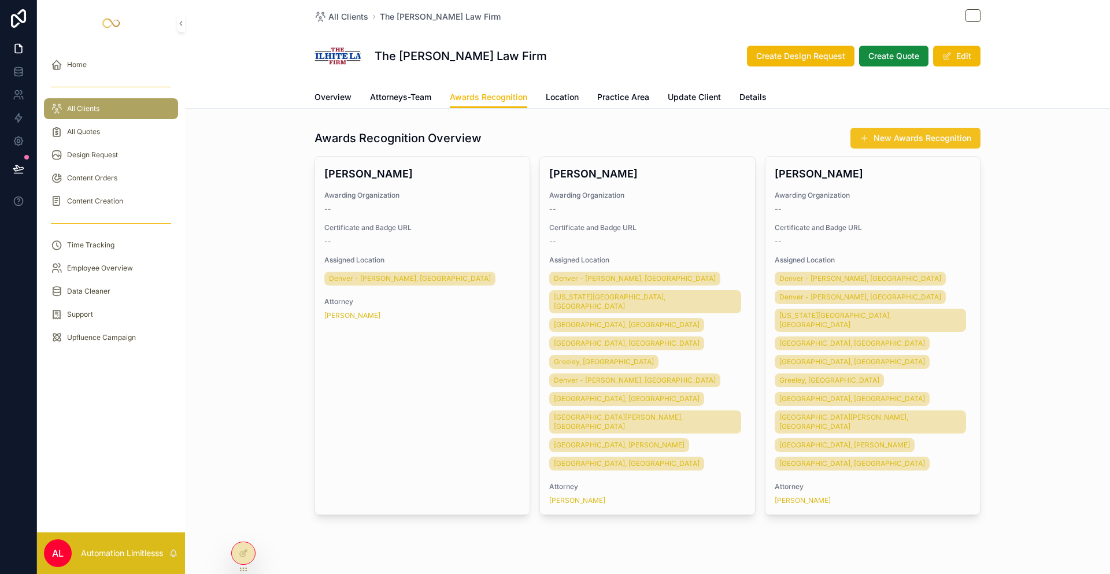
click at [913, 143] on button "New Awards Recognition" at bounding box center [915, 138] width 130 height 21
click at [612, 97] on span "Practice Area" at bounding box center [623, 97] width 52 height 12
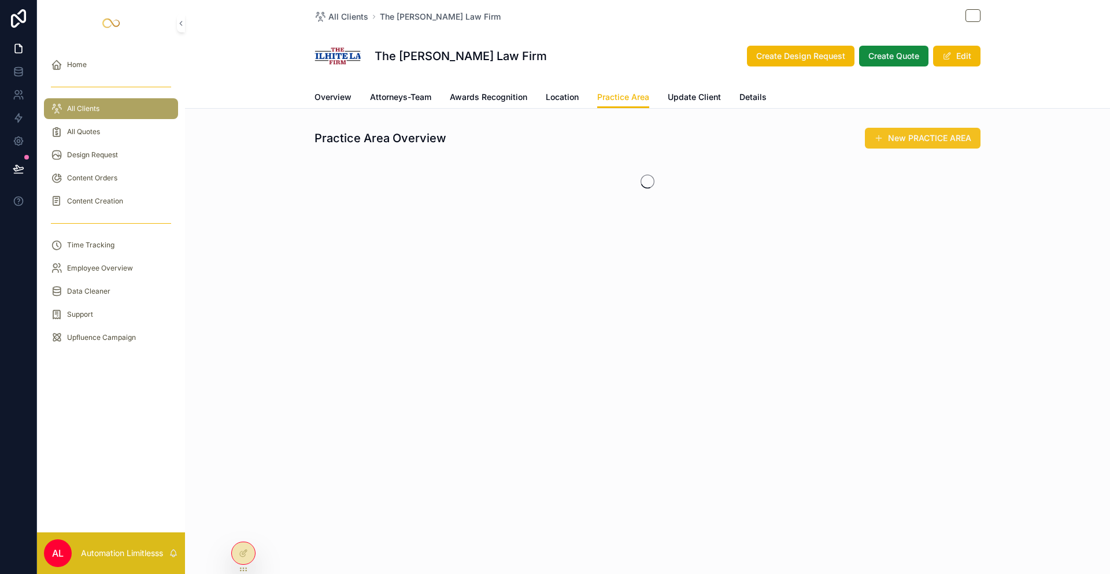
click at [930, 138] on button "New PRACTICE AREA" at bounding box center [923, 138] width 116 height 21
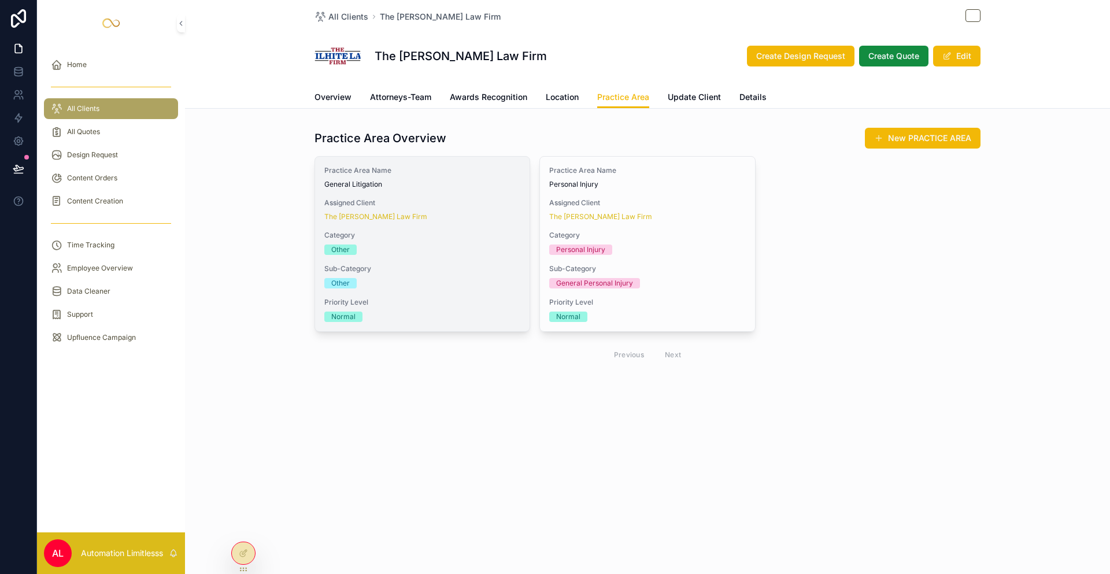
click at [431, 175] on span "Practice Area Name" at bounding box center [422, 170] width 196 height 9
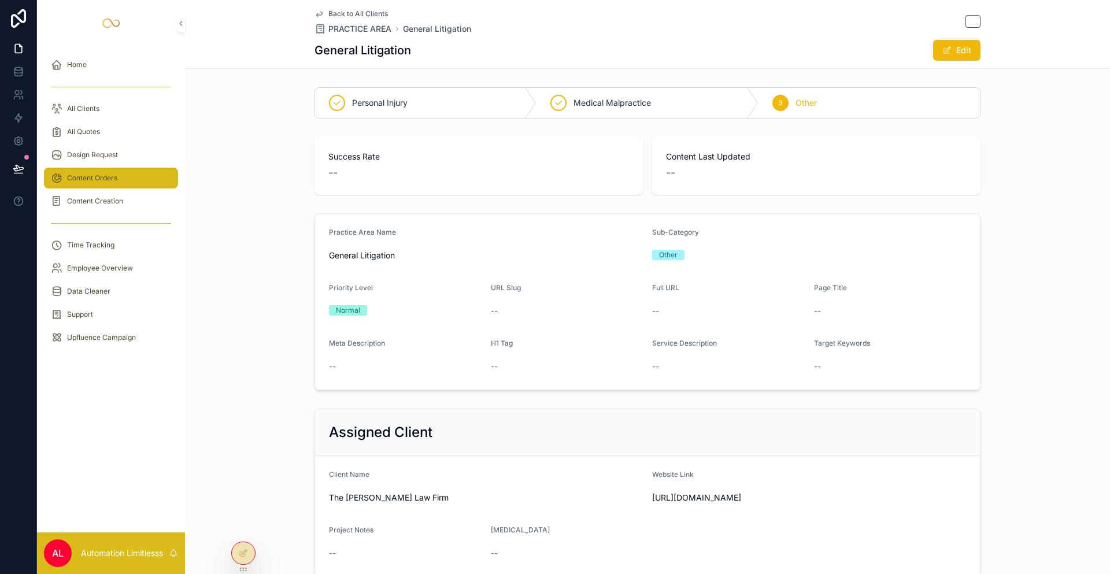
click at [131, 175] on div "Content Orders" at bounding box center [111, 178] width 120 height 18
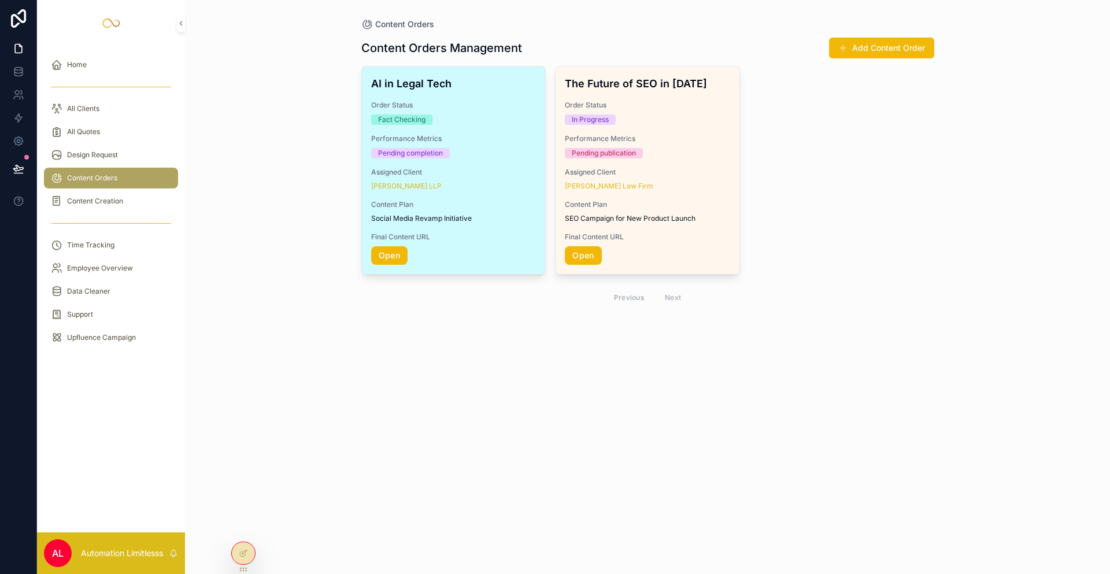
click at [512, 113] on div "Order Status Fact Checking" at bounding box center [453, 113] width 165 height 24
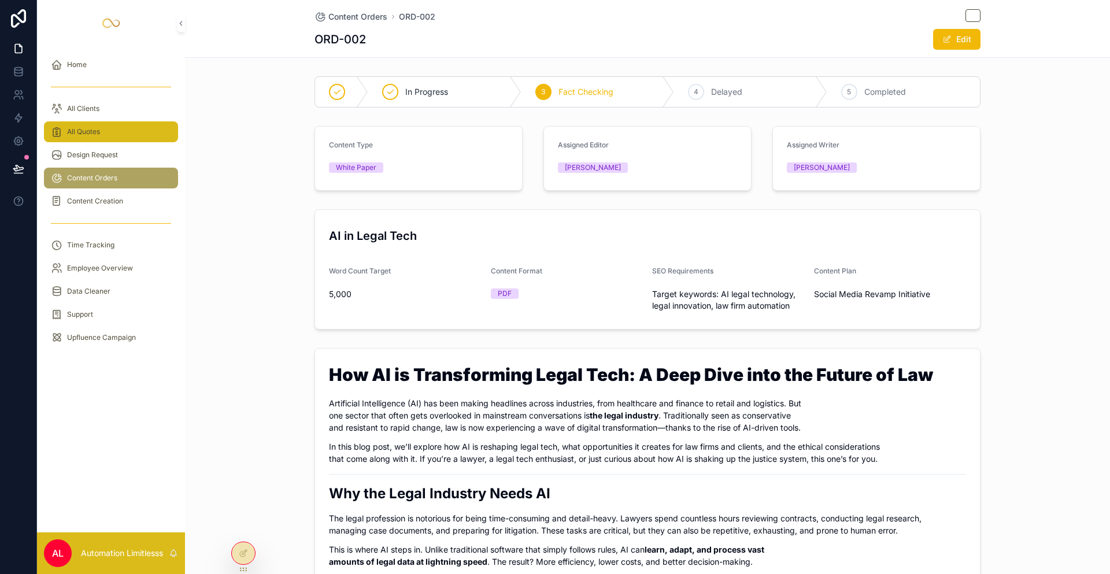
click at [133, 139] on div "All Quotes" at bounding box center [111, 132] width 120 height 18
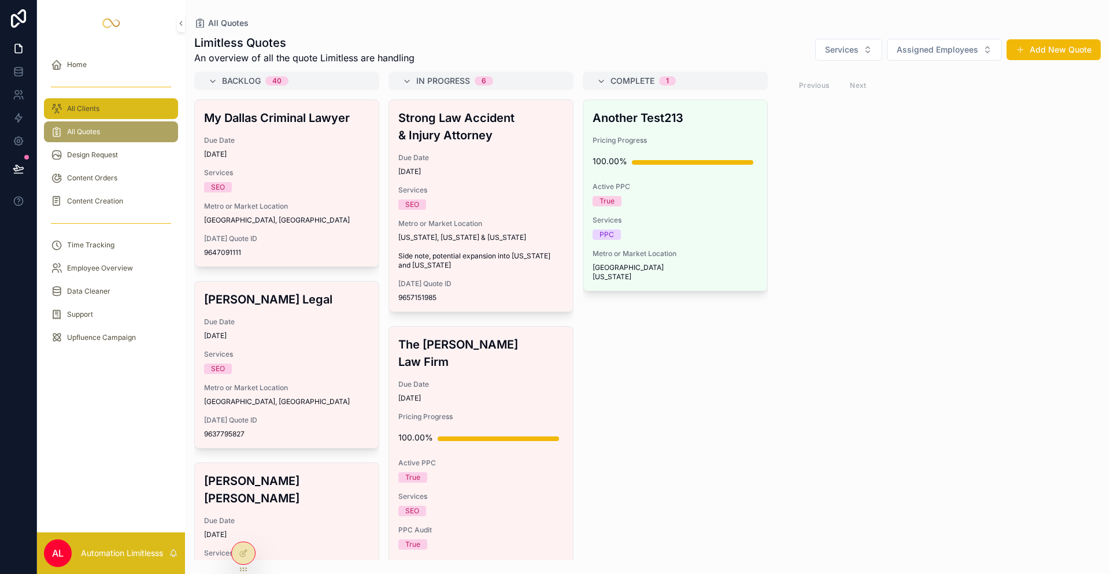
click at [125, 111] on div "All Clients" at bounding box center [111, 108] width 120 height 18
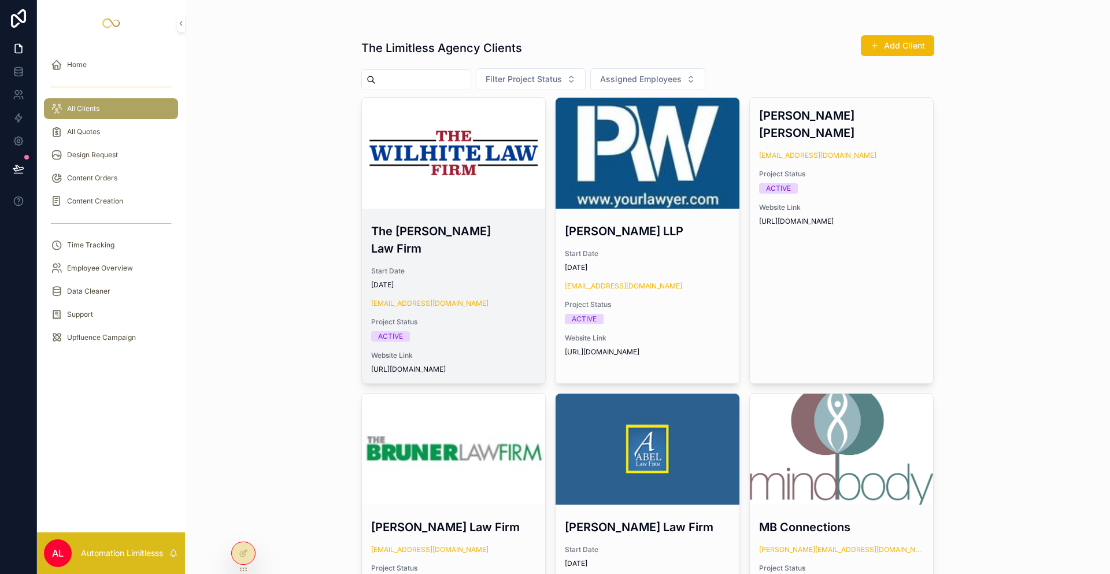
click at [483, 179] on div "scrollable content" at bounding box center [454, 153] width 184 height 111
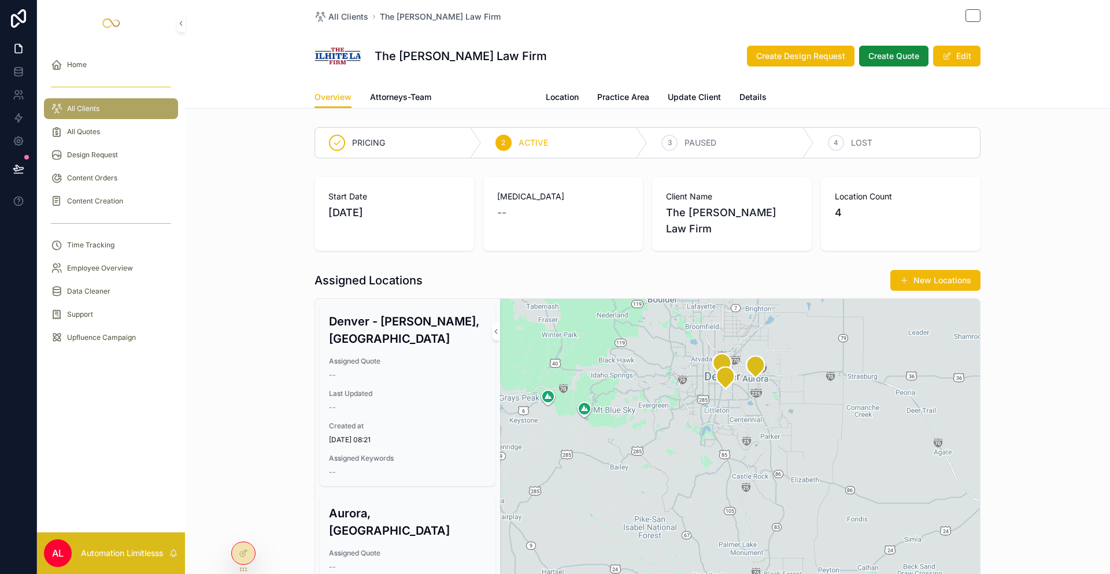
click at [508, 103] on link "Awards Recognition" at bounding box center [488, 98] width 77 height 23
click at [169, 157] on div "Design Request" at bounding box center [111, 155] width 120 height 18
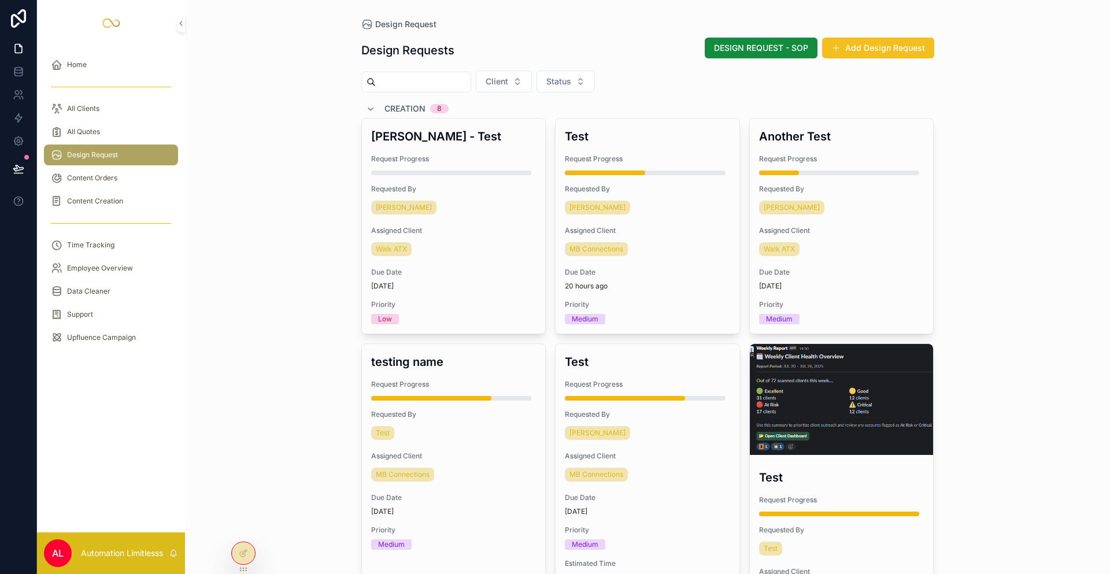
click at [837, 47] on span "scrollable content" at bounding box center [835, 47] width 9 height 9
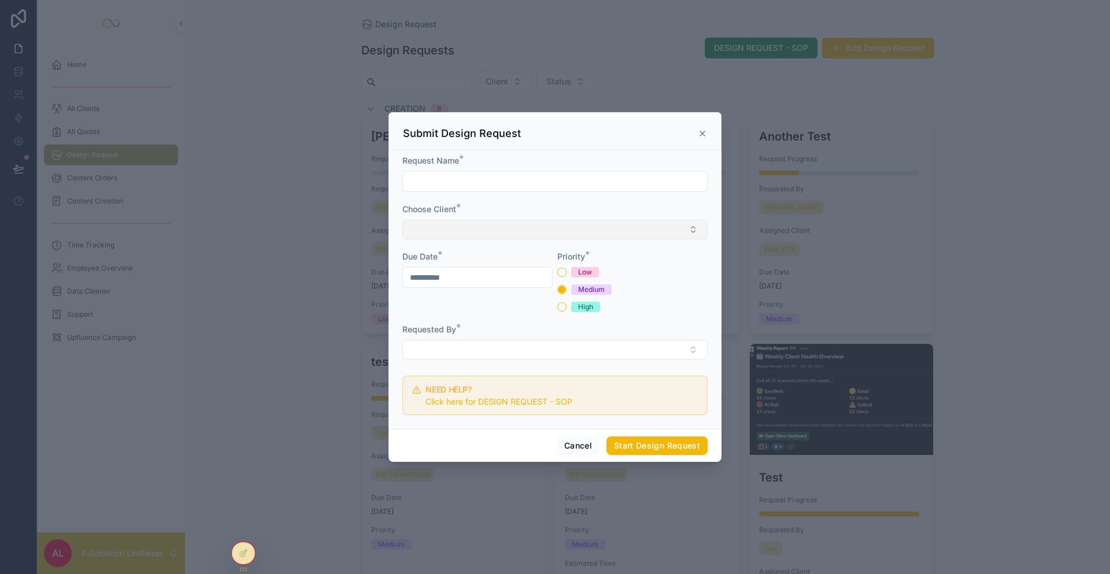
click at [512, 223] on button "Select Button" at bounding box center [554, 230] width 305 height 20
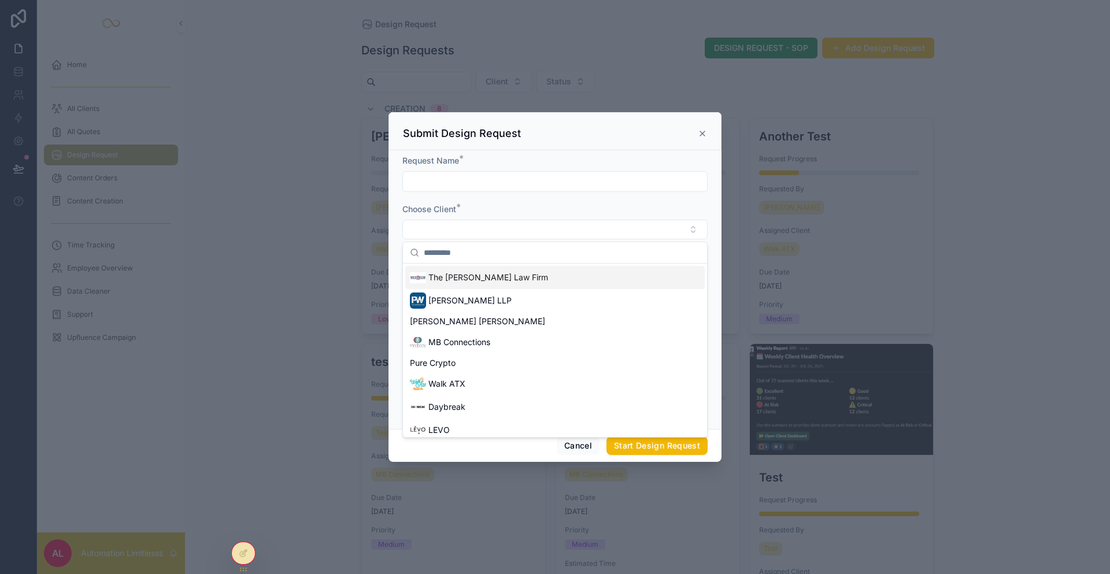
click at [506, 286] on div "The [PERSON_NAME] Law Firm" at bounding box center [554, 277] width 299 height 23
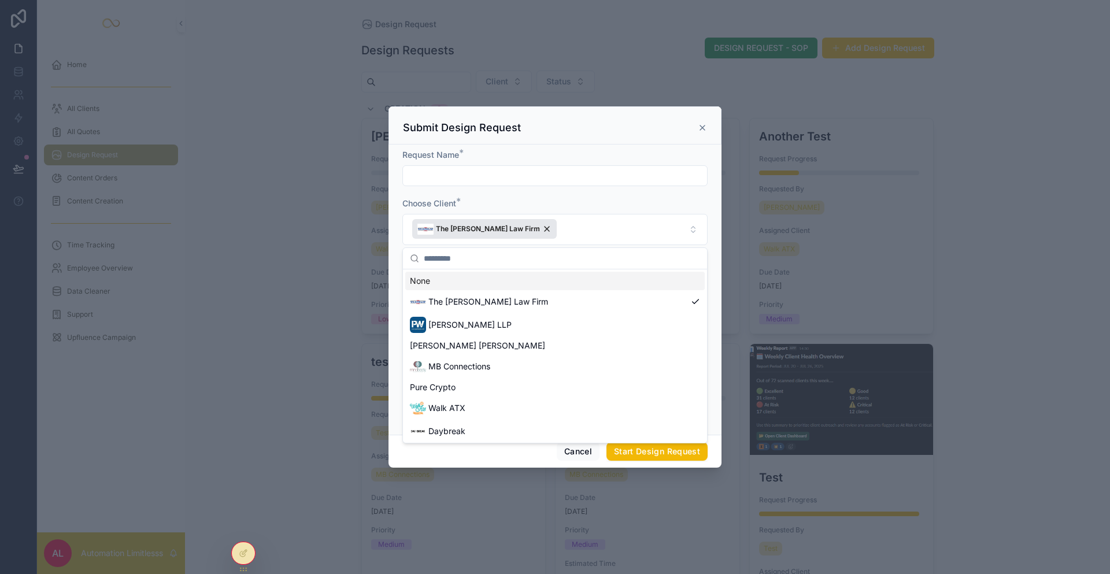
click at [562, 202] on div "Choose Client *" at bounding box center [554, 204] width 305 height 12
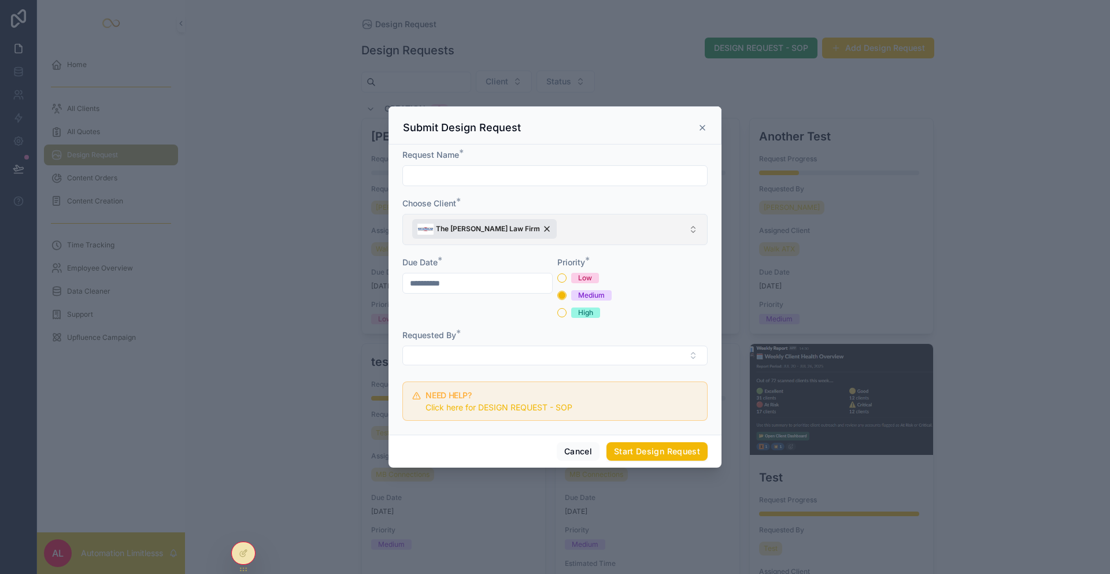
drag, startPoint x: 513, startPoint y: 224, endPoint x: 591, endPoint y: 225, distance: 77.5
click at [591, 225] on button "The [PERSON_NAME] Law Firm" at bounding box center [554, 229] width 305 height 31
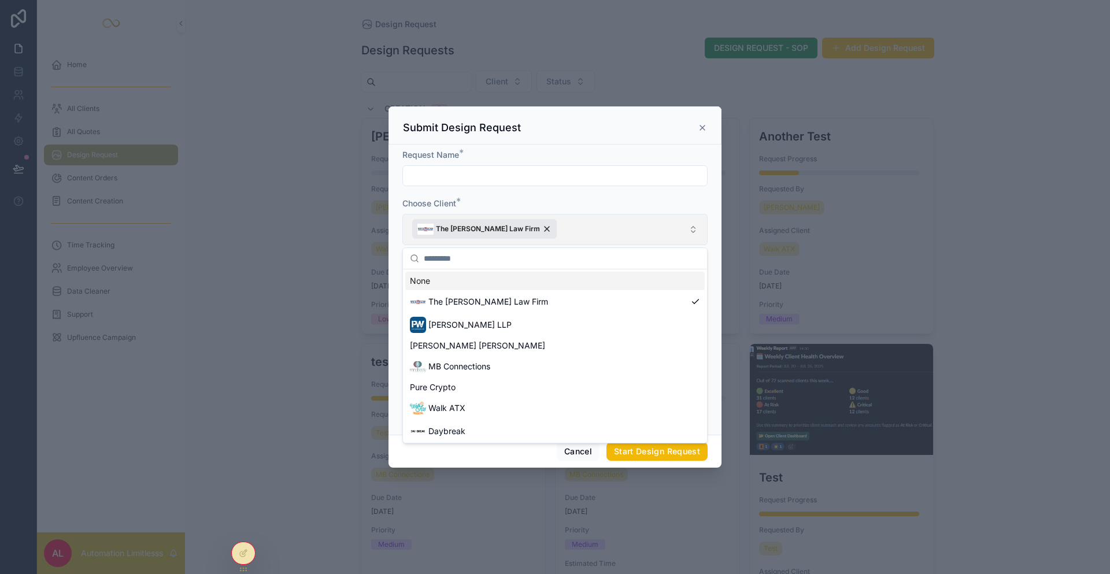
click at [591, 225] on button "The [PERSON_NAME] Law Firm" at bounding box center [554, 229] width 305 height 31
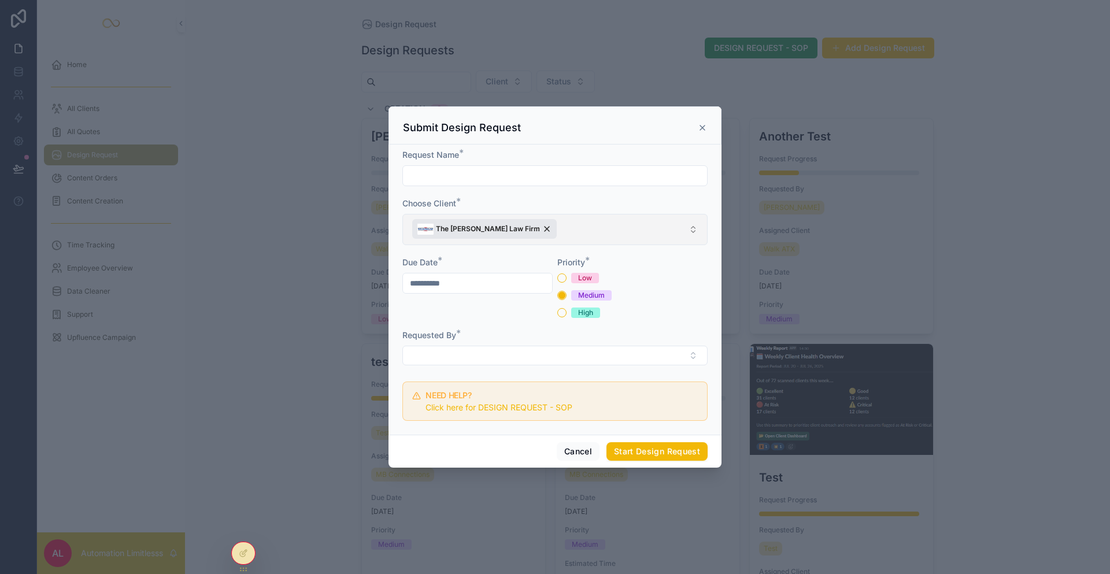
click at [589, 229] on button "The [PERSON_NAME] Law Firm" at bounding box center [554, 229] width 305 height 31
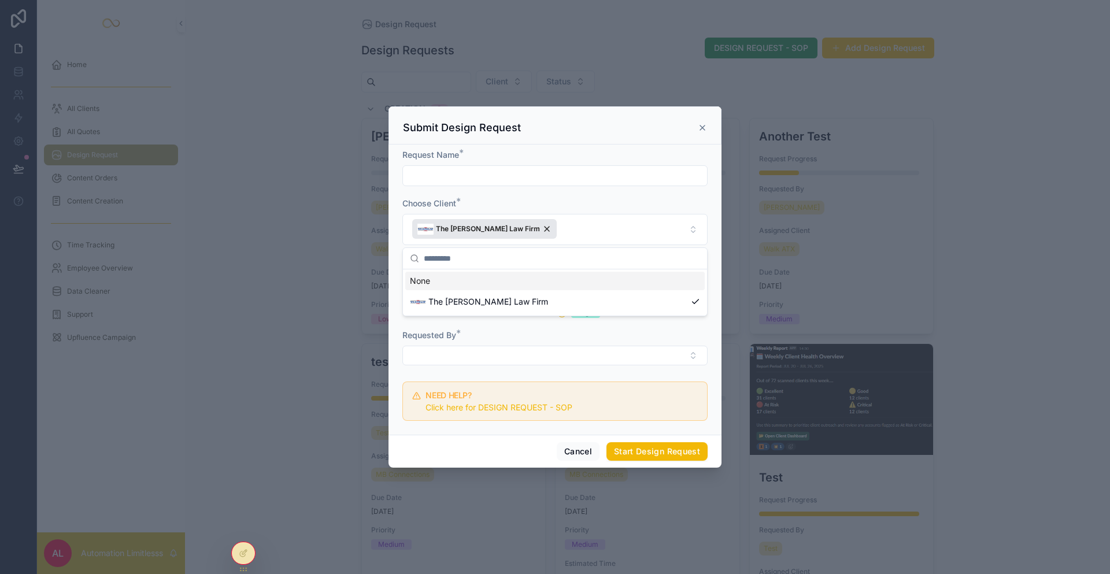
click at [703, 128] on icon "scrollable content" at bounding box center [702, 127] width 5 height 5
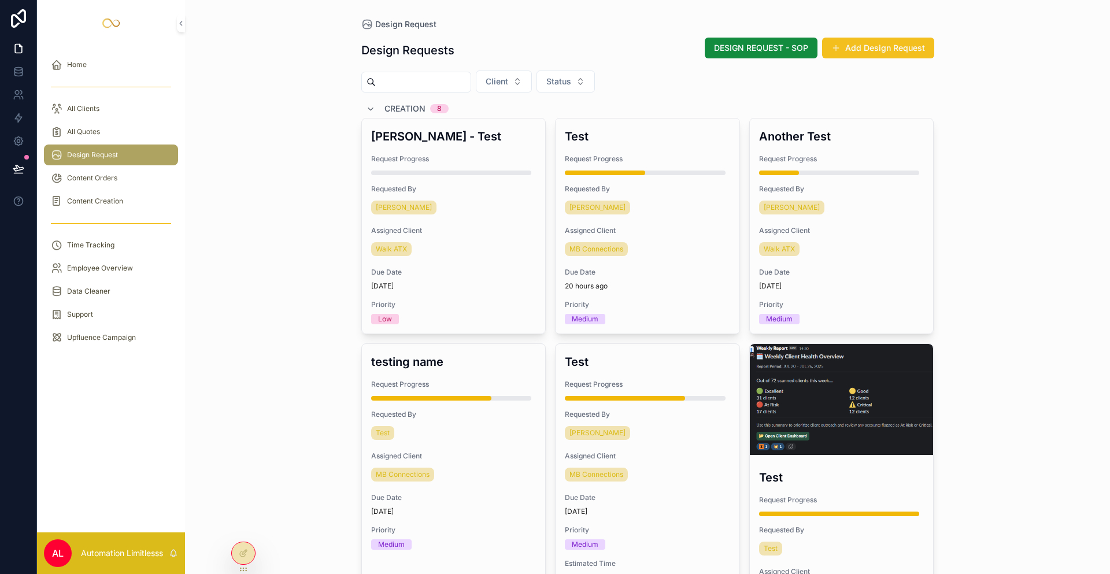
click at [876, 46] on button "Add Design Request" at bounding box center [878, 48] width 112 height 21
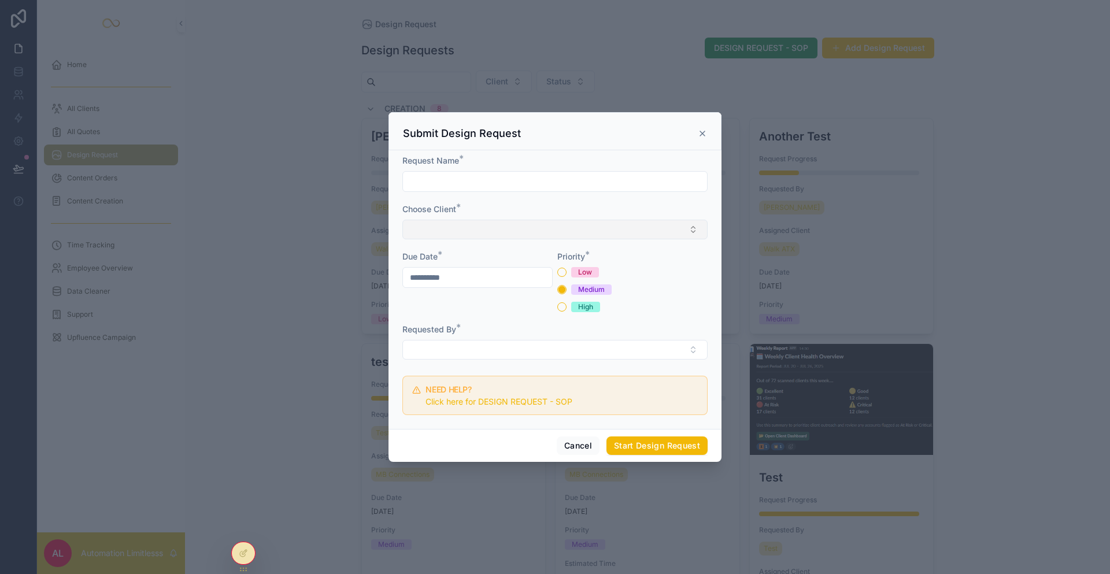
click at [498, 226] on button "Select Button" at bounding box center [554, 230] width 305 height 20
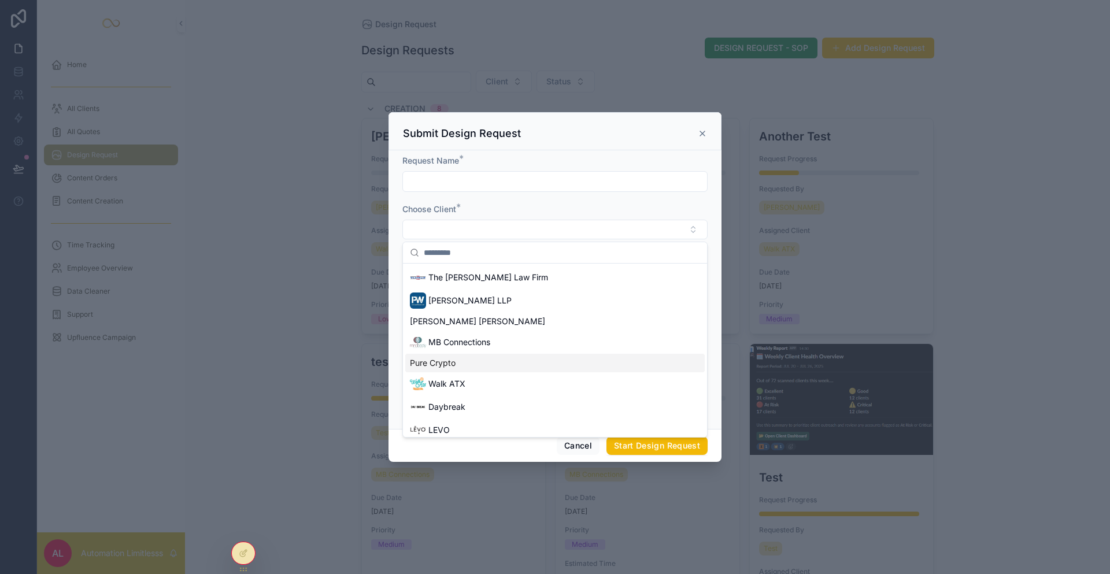
click at [853, 234] on div "scrollable content" at bounding box center [555, 287] width 1110 height 574
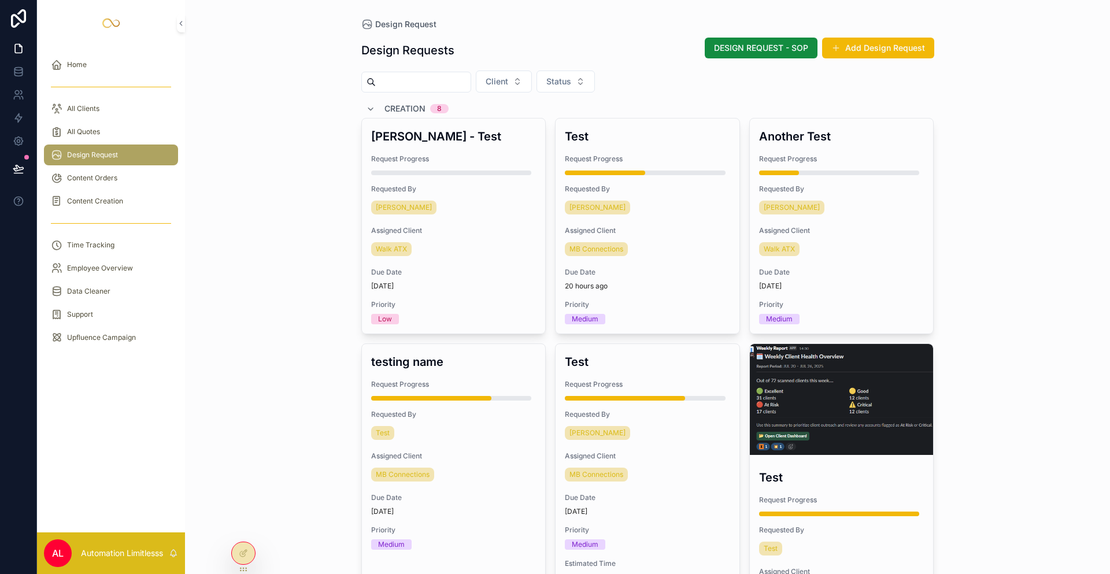
click at [863, 43] on button "Add Design Request" at bounding box center [878, 48] width 112 height 21
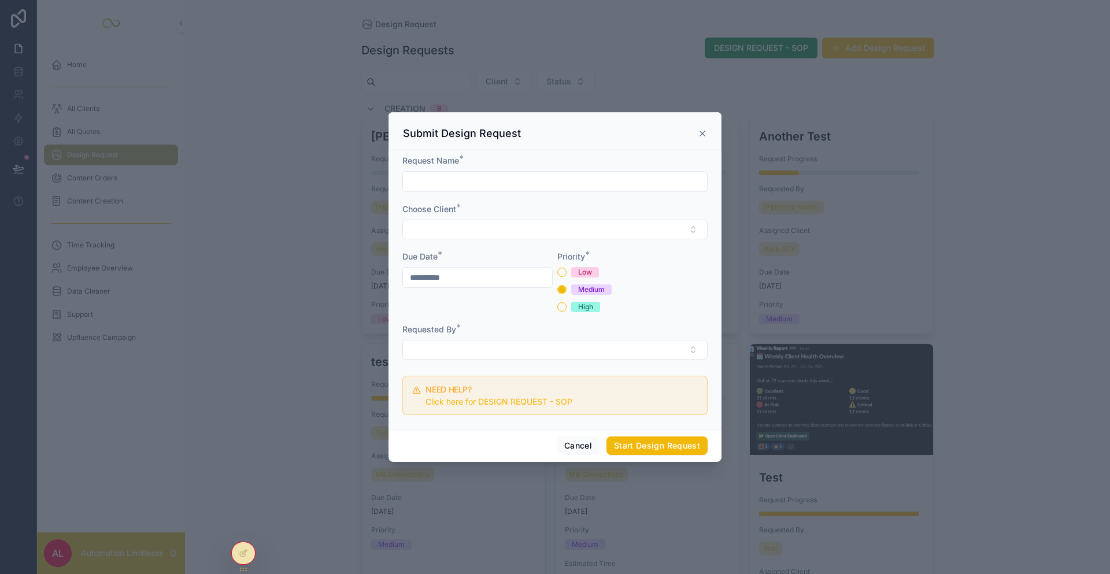
click at [481, 181] on input "scrollable content" at bounding box center [555, 181] width 304 height 16
click at [565, 229] on button "Select Button" at bounding box center [554, 230] width 305 height 20
click at [952, 212] on div "scrollable content" at bounding box center [555, 287] width 1110 height 574
